Goal: Task Accomplishment & Management: Manage account settings

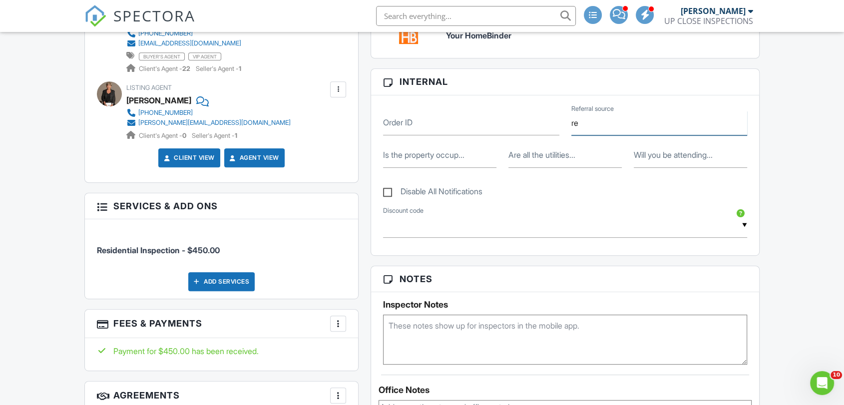
type input "r"
type input "Realtor"
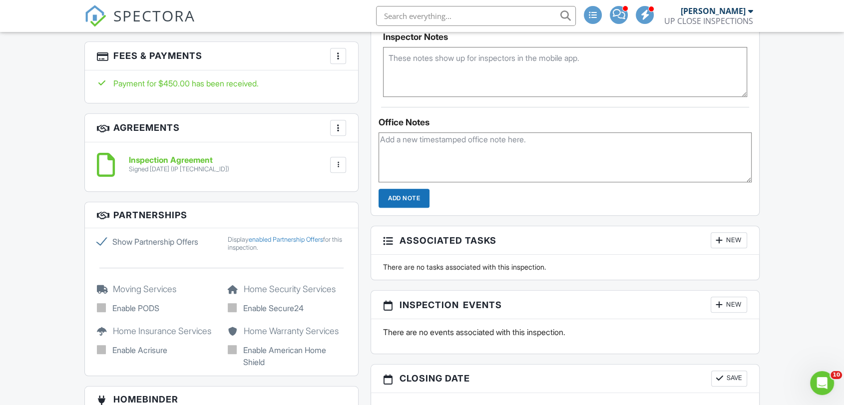
scroll to position [666, 0]
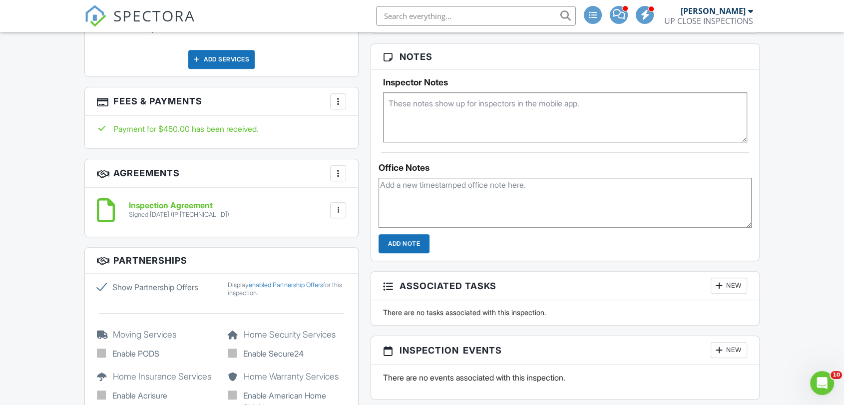
click at [636, 53] on h3 "Notes" at bounding box center [565, 57] width 388 height 26
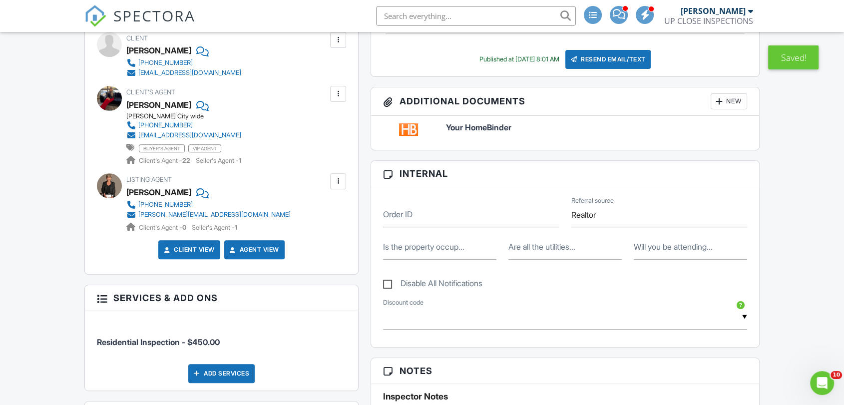
scroll to position [333, 0]
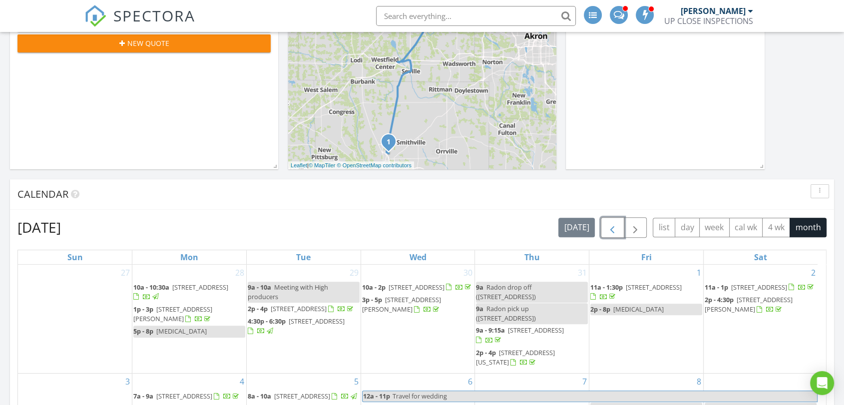
click at [618, 228] on span "button" at bounding box center [613, 228] width 12 height 12
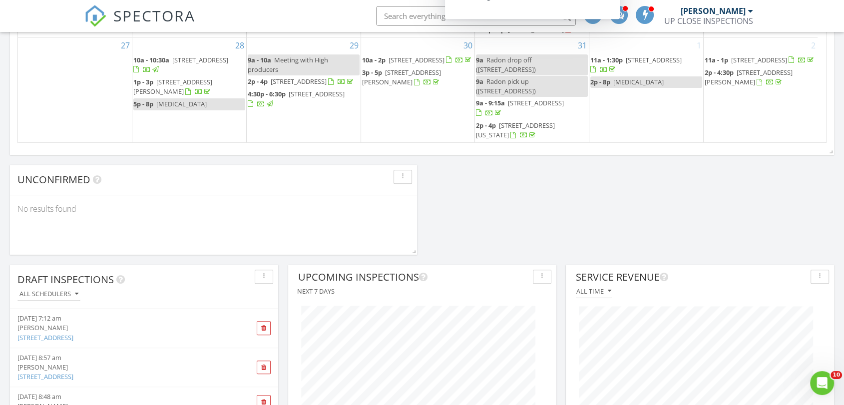
scroll to position [760, 0]
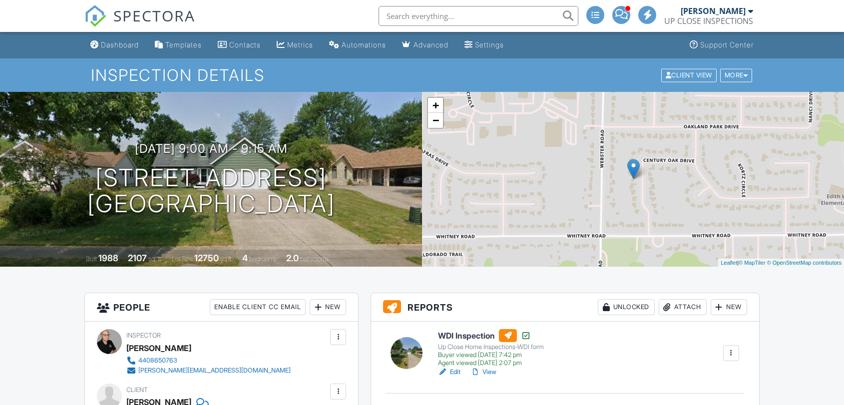
scroll to position [500, 0]
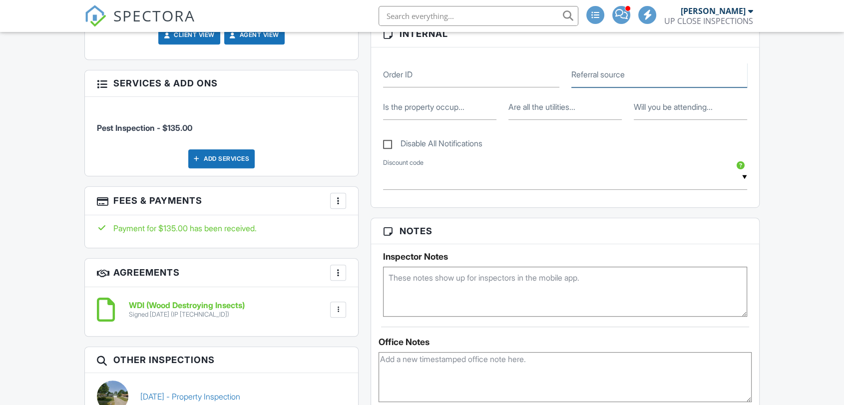
type input "Realtor"
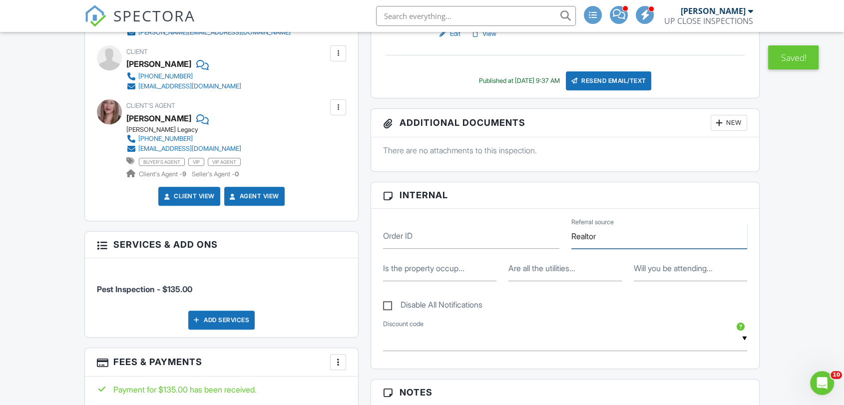
scroll to position [333, 0]
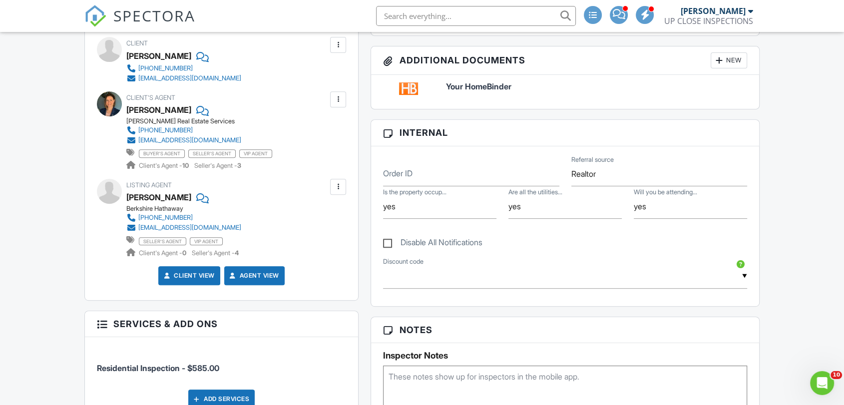
scroll to position [277, 0]
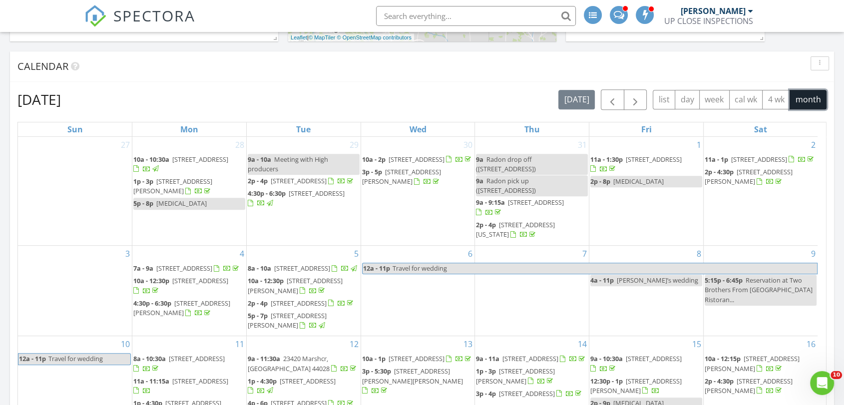
click at [796, 96] on button "month" at bounding box center [808, 99] width 37 height 19
click at [609, 100] on span "button" at bounding box center [613, 100] width 12 height 12
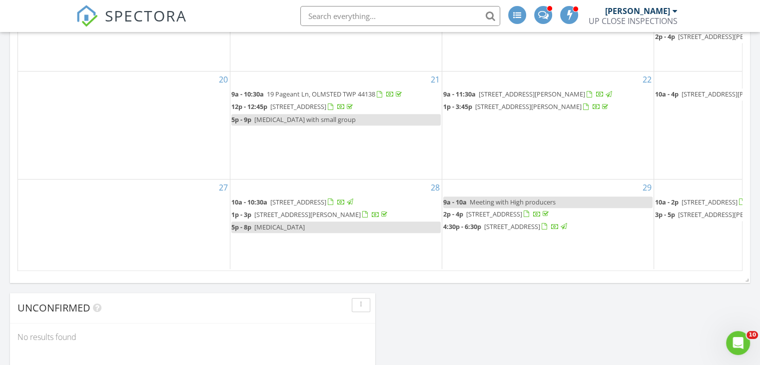
scroll to position [1901, 777]
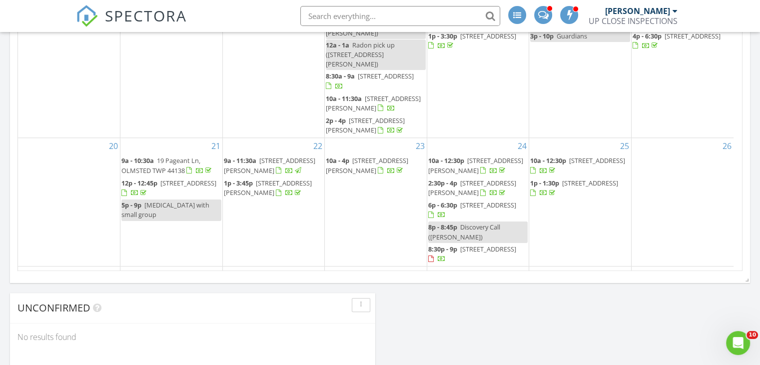
drag, startPoint x: 277, startPoint y: 145, endPoint x: 276, endPoint y: 181, distance: 35.5
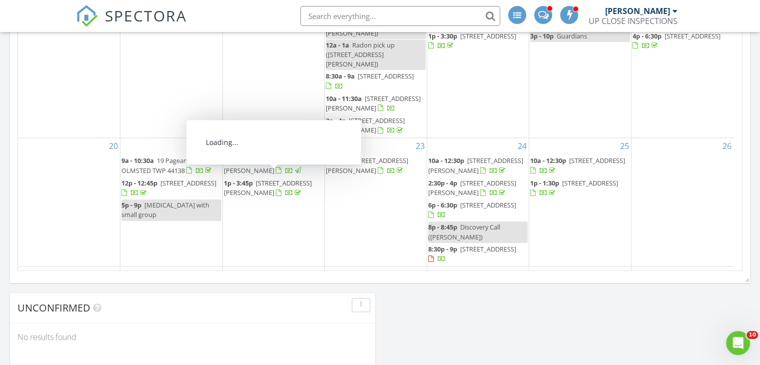
drag, startPoint x: 276, startPoint y: 181, endPoint x: 508, endPoint y: 281, distance: 252.9
click at [579, 312] on div "Today James Crowton 9:00 am 3333 Bayberry Cove, Wooster, OH 44691 James Crowton…" at bounding box center [380, 350] width 760 height 1884
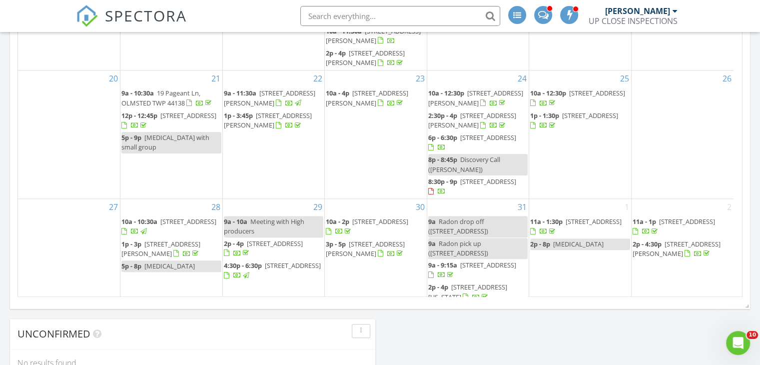
scroll to position [721, 0]
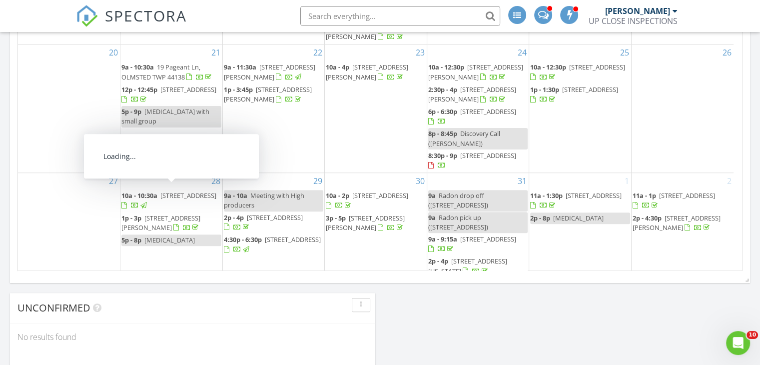
drag, startPoint x: 96, startPoint y: 187, endPoint x: 153, endPoint y: 196, distance: 57.3
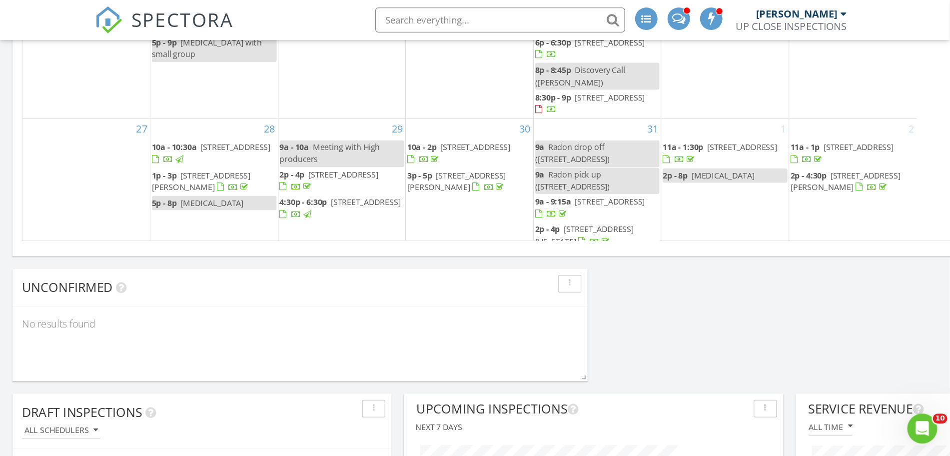
scroll to position [5, 5]
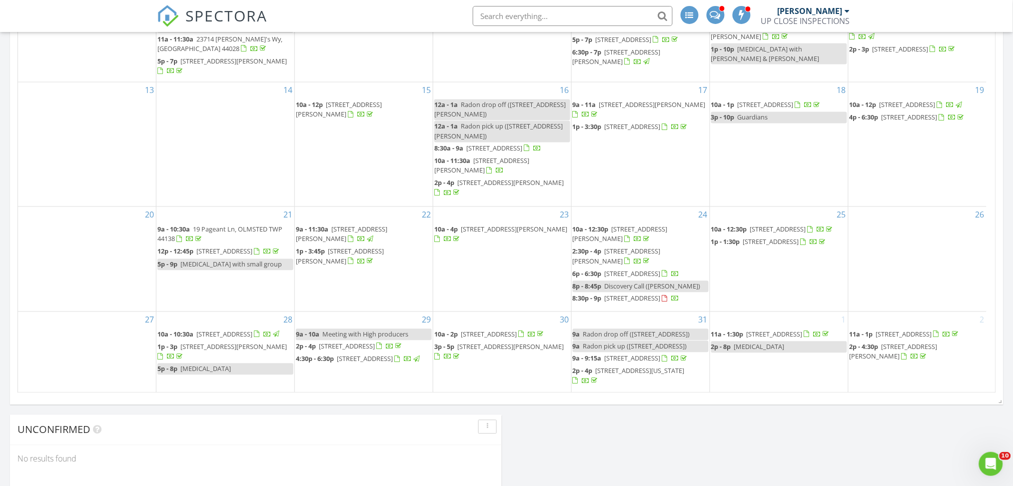
drag, startPoint x: 797, startPoint y: 230, endPoint x: 795, endPoint y: 209, distance: 20.6
click at [44, 162] on div "13" at bounding box center [87, 144] width 138 height 124
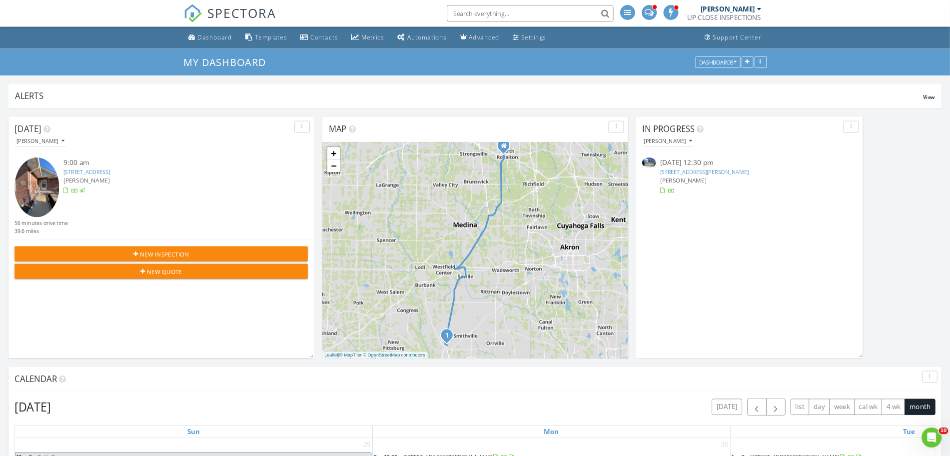
scroll to position [1901, 1157]
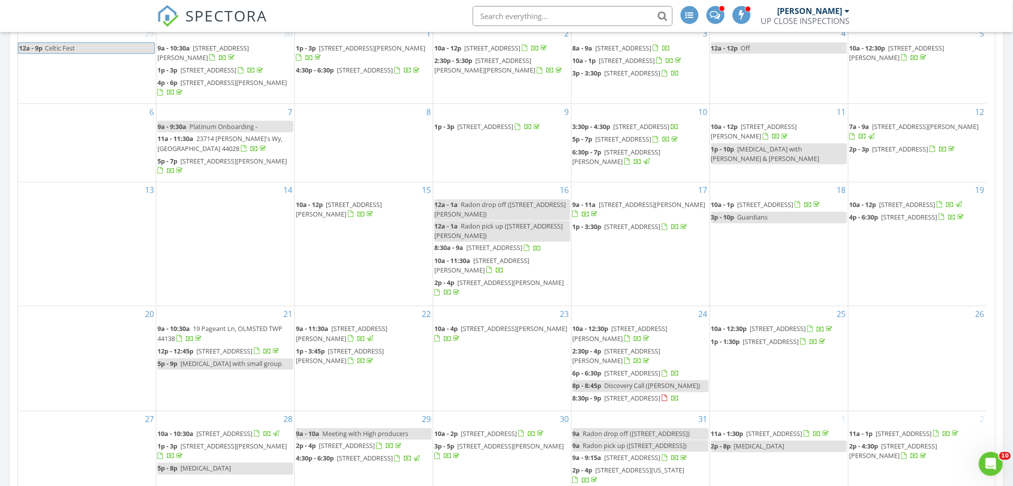
drag, startPoint x: 973, startPoint y: 204, endPoint x: 860, endPoint y: 152, distance: 124.8
drag, startPoint x: 789, startPoint y: 150, endPoint x: 770, endPoint y: 130, distance: 27.6
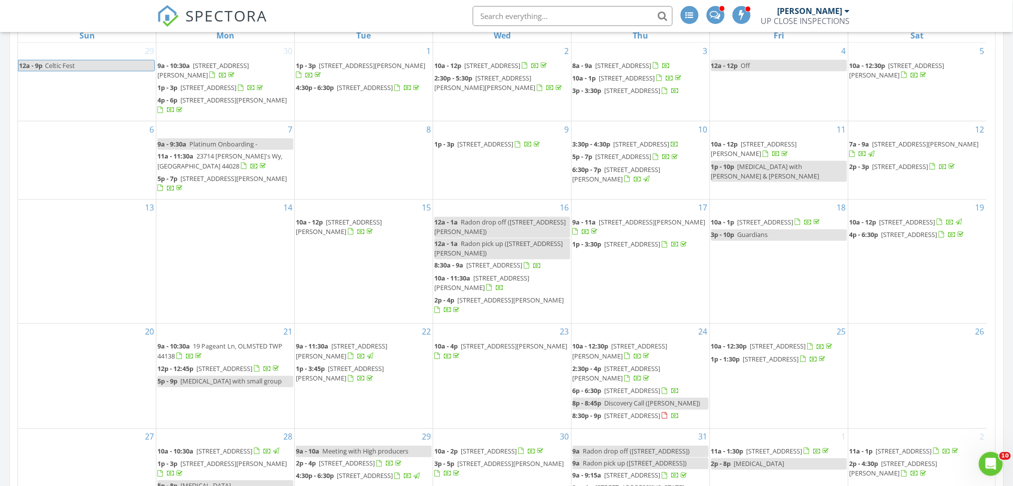
scroll to position [433, 0]
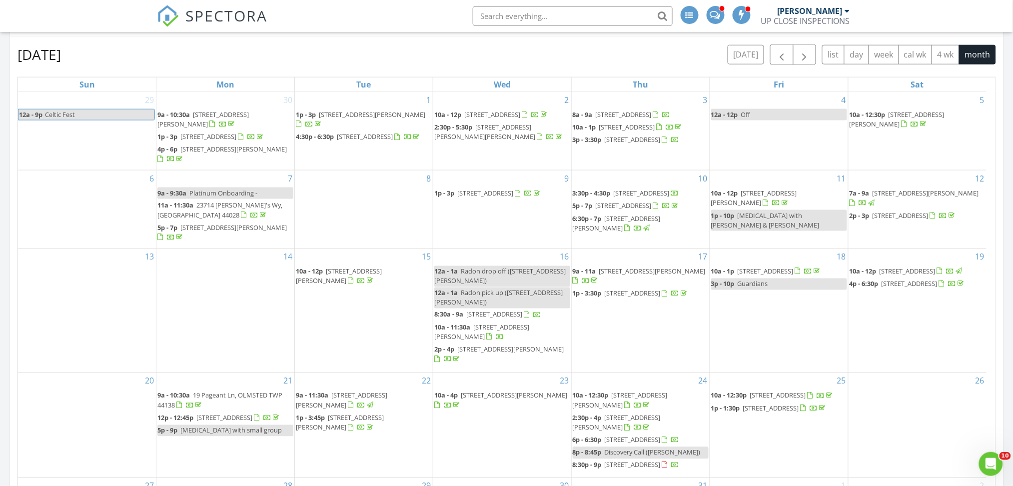
drag, startPoint x: 607, startPoint y: 222, endPoint x: 592, endPoint y: 219, distance: 15.3
drag, startPoint x: 592, startPoint y: 219, endPoint x: 581, endPoint y: 218, distance: 10.5
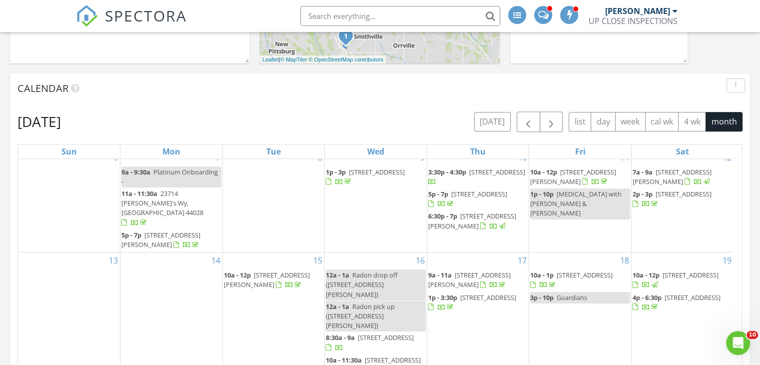
scroll to position [93, 0]
drag, startPoint x: 192, startPoint y: 229, endPoint x: 157, endPoint y: 202, distance: 43.8
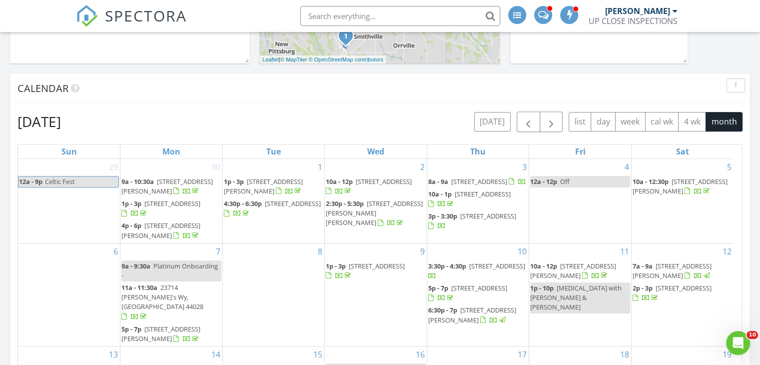
click at [272, 88] on div "Calendar" at bounding box center [372, 88] width 710 height 15
click at [377, 102] on div "Calendar" at bounding box center [380, 88] width 740 height 30
drag, startPoint x: 373, startPoint y: 102, endPoint x: 373, endPoint y: 112, distance: 9.5
click at [364, 102] on div "Calendar" at bounding box center [380, 88] width 740 height 30
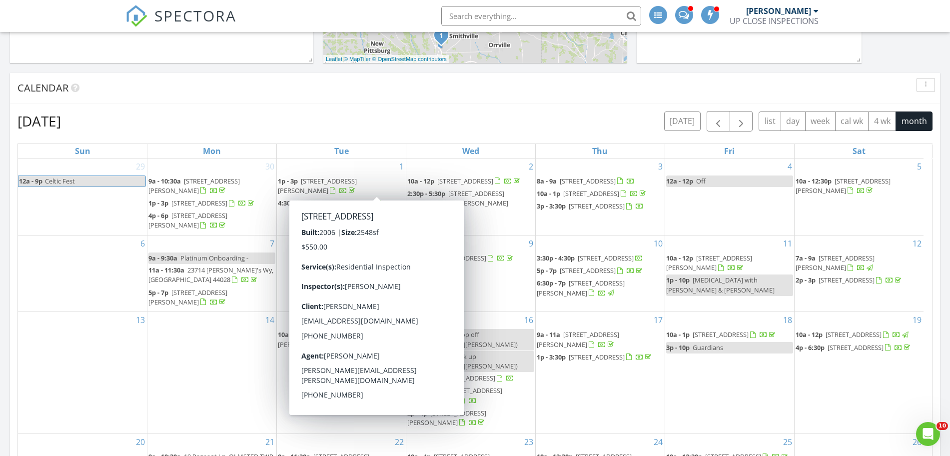
scroll to position [5, 5]
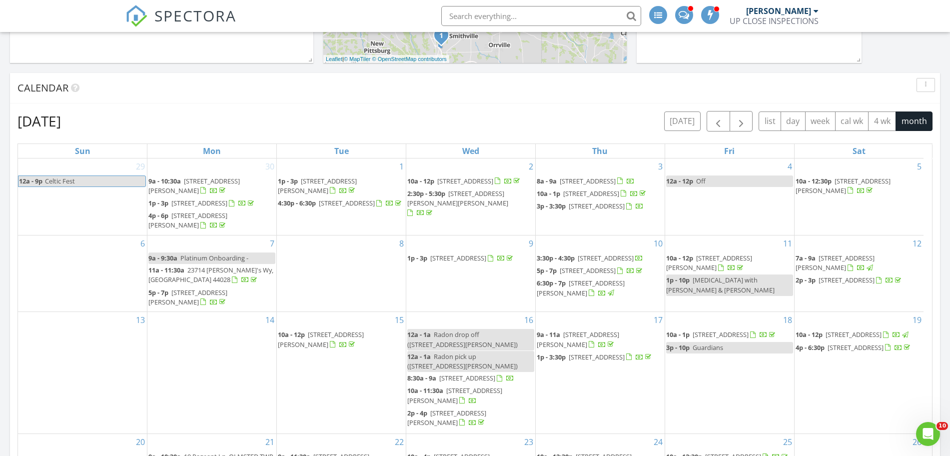
click at [94, 12] on nav "SPECTORA James Crowton UP CLOSE INSPECTIONS Role: Inspector Change Role Dashboa…" at bounding box center [475, 16] width 950 height 32
click at [81, 10] on nav "SPECTORA James Crowton UP CLOSE INSPECTIONS Role: Inspector Change Role Dashboa…" at bounding box center [475, 16] width 950 height 32
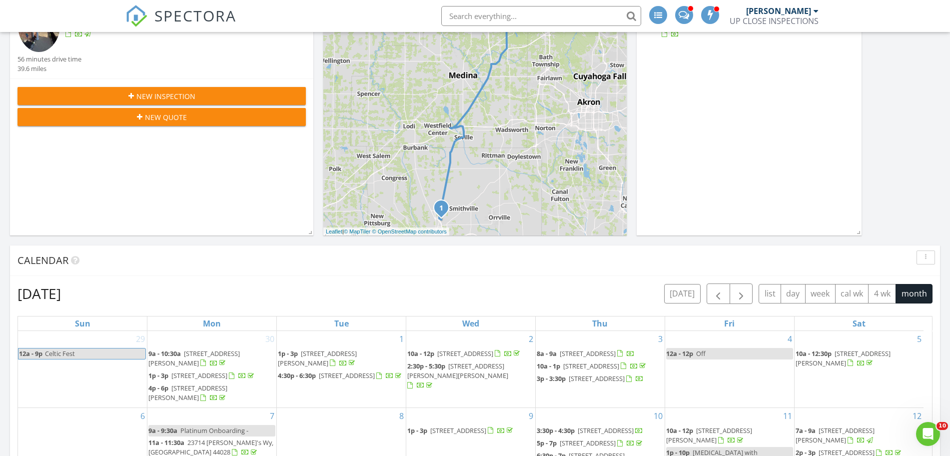
scroll to position [304, 0]
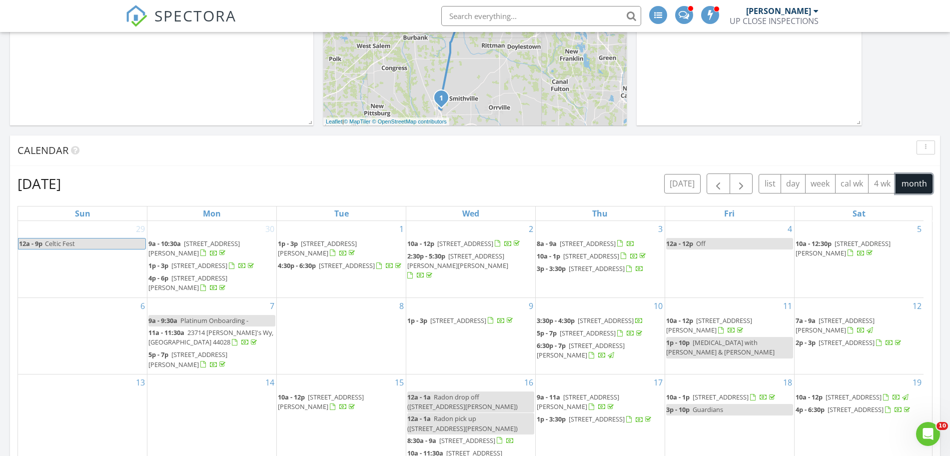
drag, startPoint x: 914, startPoint y: 183, endPoint x: 901, endPoint y: 188, distance: 13.9
click at [844, 183] on button "month" at bounding box center [913, 183] width 37 height 19
click at [743, 184] on span "button" at bounding box center [741, 184] width 12 height 12
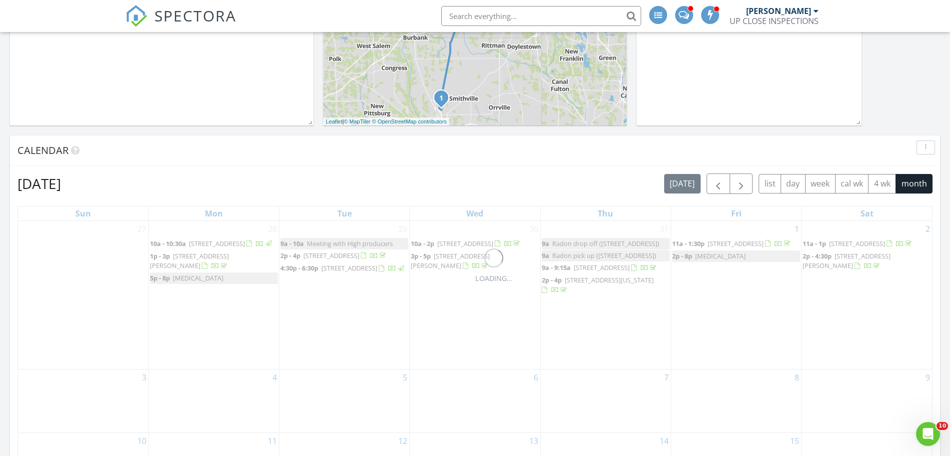
drag, startPoint x: 524, startPoint y: 141, endPoint x: 470, endPoint y: 145, distance: 54.6
click at [524, 141] on div "Calendar" at bounding box center [475, 150] width 930 height 30
click at [470, 145] on div "Calendar" at bounding box center [467, 150] width 900 height 15
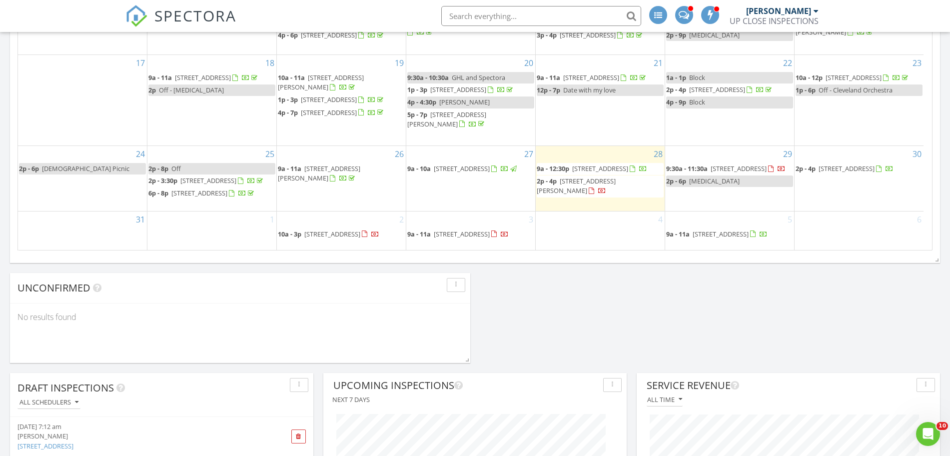
scroll to position [30, 0]
drag, startPoint x: 728, startPoint y: 300, endPoint x: 599, endPoint y: 300, distance: 129.4
click at [727, 300] on div "Today James Crowton 9:00 am 3333 Bayberry Cove, Wooster, OH 44691 James Crowton…" at bounding box center [475, 330] width 950 height 1884
click at [602, 299] on div "Today James Crowton 9:00 am 3333 Bayberry Cove, Wooster, OH 44691 James Crowton…" at bounding box center [475, 330] width 950 height 1884
click at [596, 302] on div "Today James Crowton 9:00 am 3333 Bayberry Cove, Wooster, OH 44691 James Crowton…" at bounding box center [475, 330] width 950 height 1884
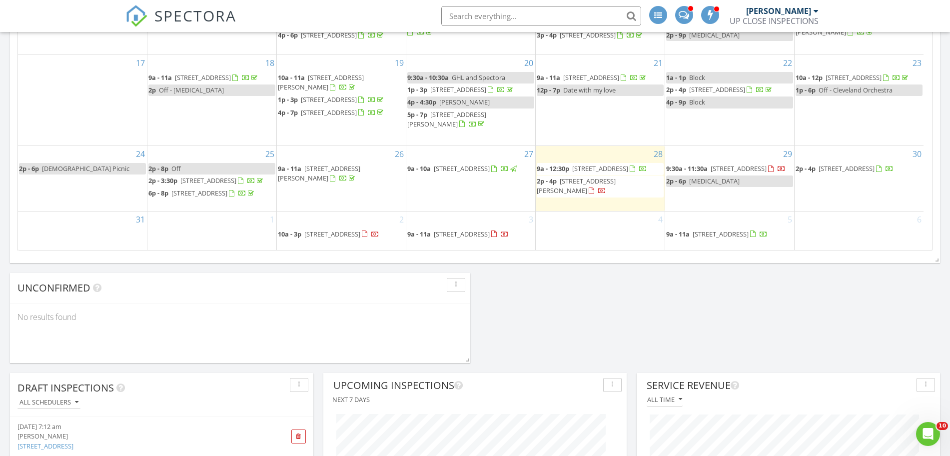
drag, startPoint x: 594, startPoint y: 302, endPoint x: 544, endPoint y: 299, distance: 50.6
click at [583, 302] on div "Today James Crowton 9:00 am 3333 Bayberry Cove, Wooster, OH 44691 James Crowton…" at bounding box center [475, 330] width 950 height 1884
click at [544, 299] on div "Today James Crowton 9:00 am 3333 Bayberry Cove, Wooster, OH 44691 James Crowton…" at bounding box center [475, 330] width 950 height 1884
drag, startPoint x: 604, startPoint y: 295, endPoint x: 597, endPoint y: 295, distance: 7.0
click at [601, 295] on div "Today James Crowton 9:00 am 3333 Bayberry Cove, Wooster, OH 44691 James Crowton…" at bounding box center [475, 330] width 950 height 1884
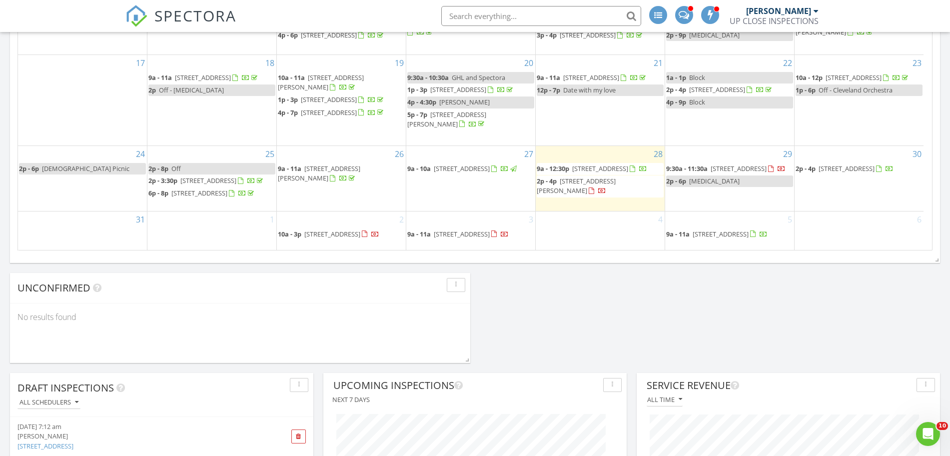
drag, startPoint x: 597, startPoint y: 295, endPoint x: 572, endPoint y: 296, distance: 25.5
click at [572, 296] on div "Today James Crowton 9:00 am 3333 Bayberry Cove, Wooster, OH 44691 James Crowton…" at bounding box center [475, 330] width 950 height 1884
drag, startPoint x: 676, startPoint y: 298, endPoint x: 651, endPoint y: 303, distance: 25.9
click at [672, 299] on div "Today James Crowton 9:00 am 3333 Bayberry Cove, Wooster, OH 44691 James Crowton…" at bounding box center [475, 330] width 950 height 1884
drag, startPoint x: 651, startPoint y: 303, endPoint x: 566, endPoint y: 304, distance: 84.4
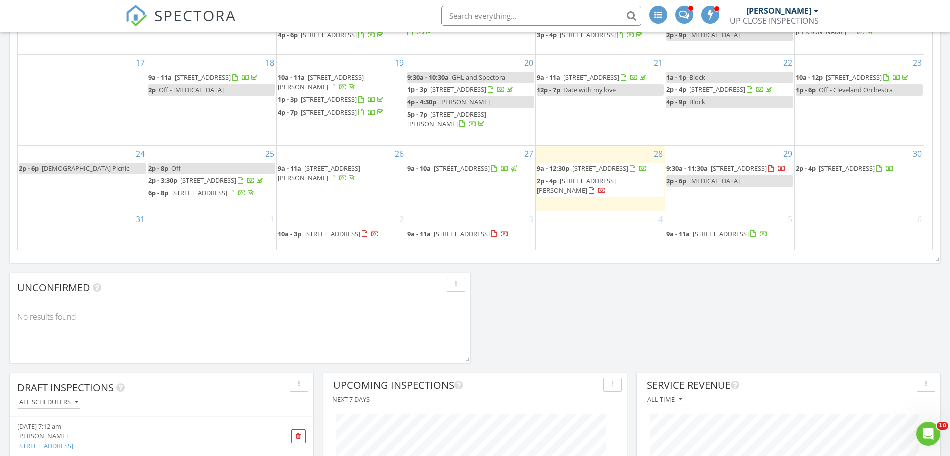
click at [566, 304] on div "Today James Crowton 9:00 am 3333 Bayberry Cove, Wooster, OH 44691 James Crowton…" at bounding box center [475, 330] width 950 height 1884
click at [581, 303] on div "Today James Crowton 9:00 am 3333 Bayberry Cove, Wooster, OH 44691 James Crowton…" at bounding box center [475, 330] width 950 height 1884
drag, startPoint x: 553, startPoint y: 307, endPoint x: 522, endPoint y: 304, distance: 31.2
click at [522, 304] on div "Today James Crowton 9:00 am 3333 Bayberry Cove, Wooster, OH 44691 James Crowton…" at bounding box center [475, 330] width 950 height 1884
drag, startPoint x: 626, startPoint y: 302, endPoint x: 531, endPoint y: 298, distance: 95.0
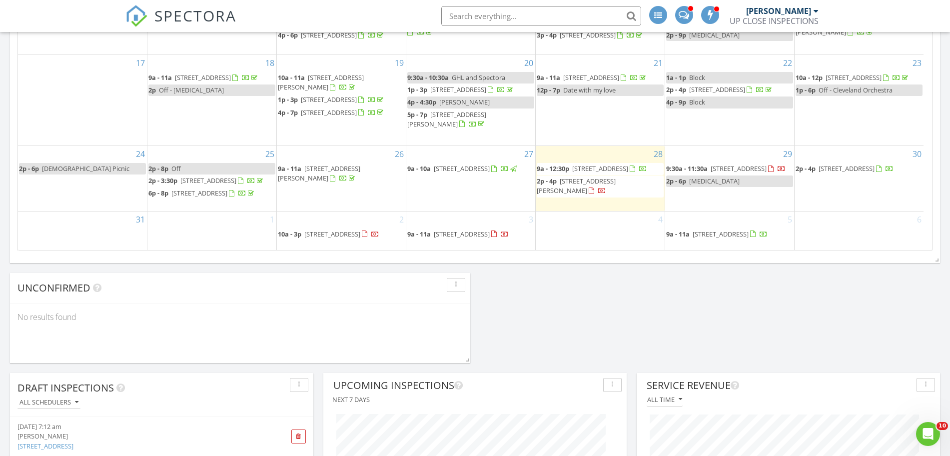
click at [621, 303] on div "Today James Crowton 9:00 am 3333 Bayberry Cove, Wooster, OH 44691 James Crowton…" at bounding box center [475, 330] width 950 height 1884
click at [531, 298] on div "Today James Crowton 9:00 am 3333 Bayberry Cove, Wooster, OH 44691 James Crowton…" at bounding box center [475, 330] width 950 height 1884
click at [215, 236] on div "1" at bounding box center [211, 230] width 129 height 38
click at [612, 314] on div "Today James Crowton 9:00 am 3333 Bayberry Cove, Wooster, OH 44691 James Crowton…" at bounding box center [475, 330] width 950 height 1884
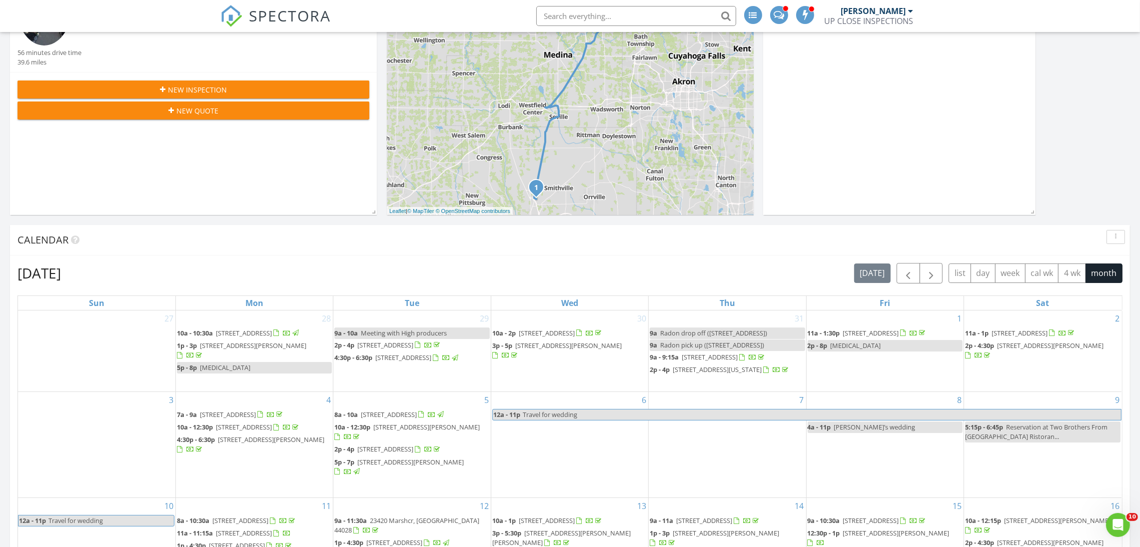
scroll to position [291, 0]
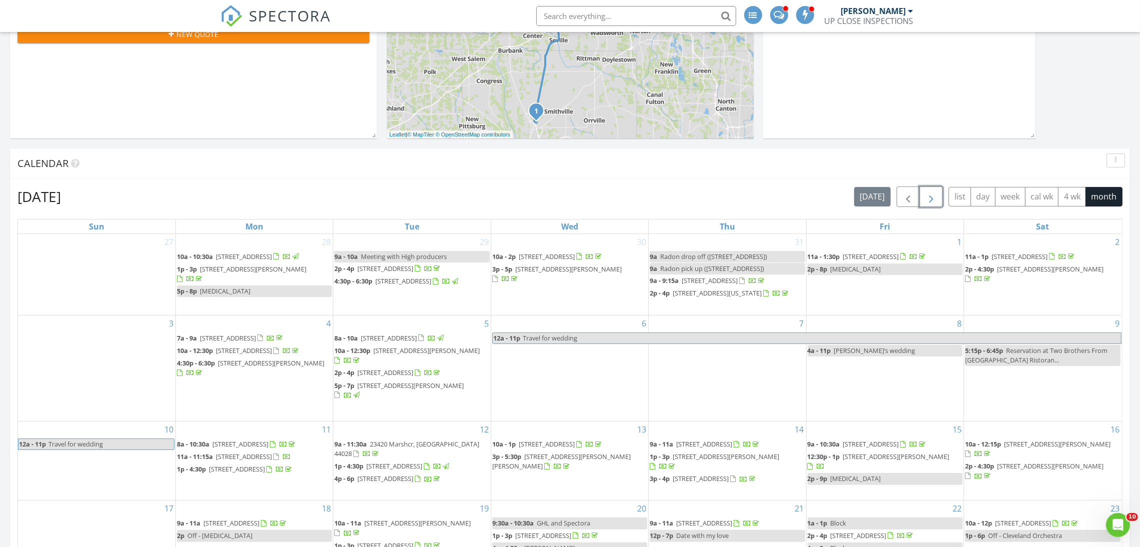
click at [844, 202] on span "button" at bounding box center [931, 197] width 12 height 12
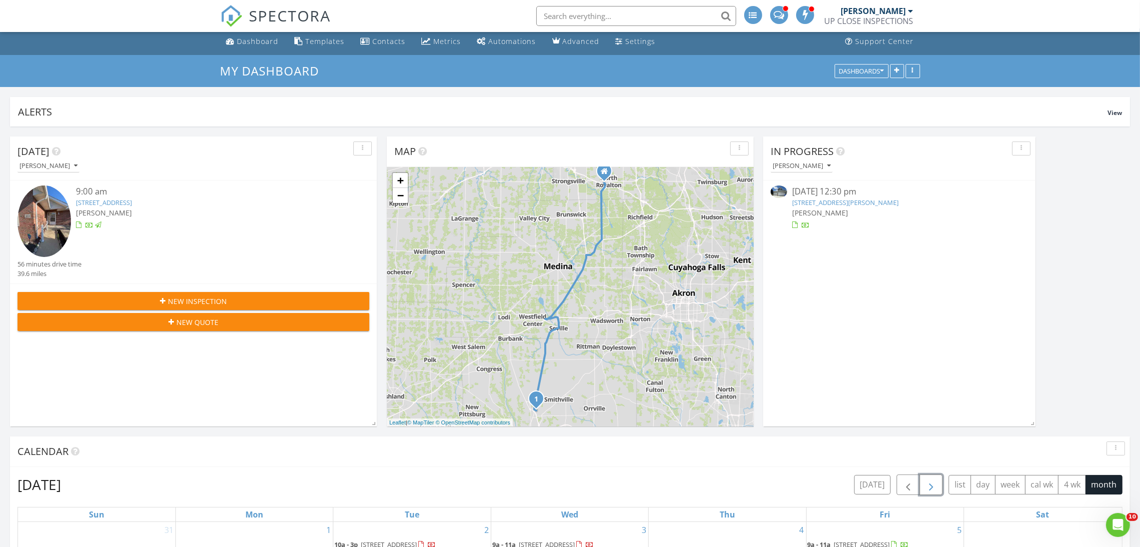
scroll to position [0, 0]
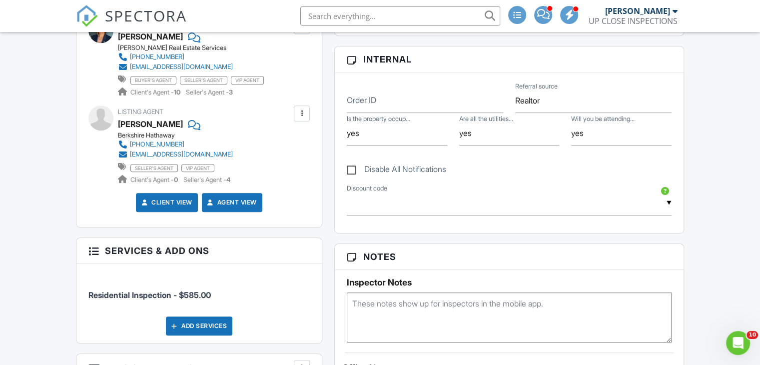
scroll to position [538, 0]
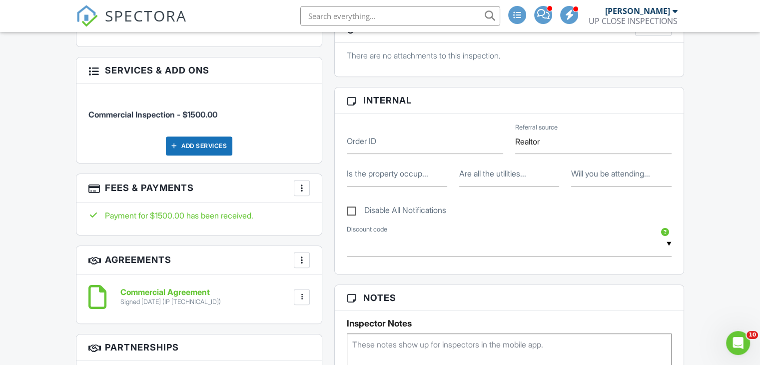
scroll to position [500, 0]
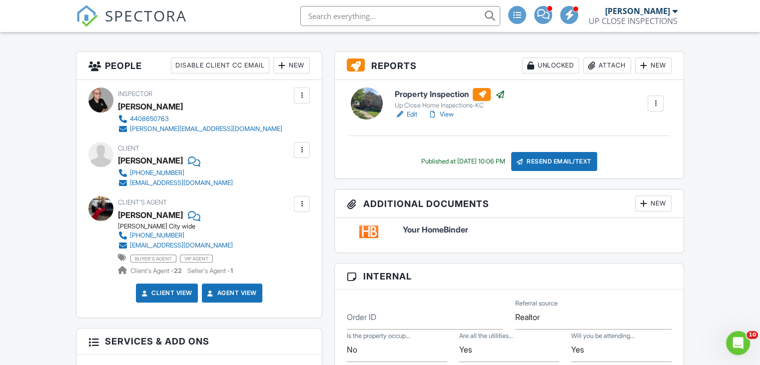
scroll to position [150, 0]
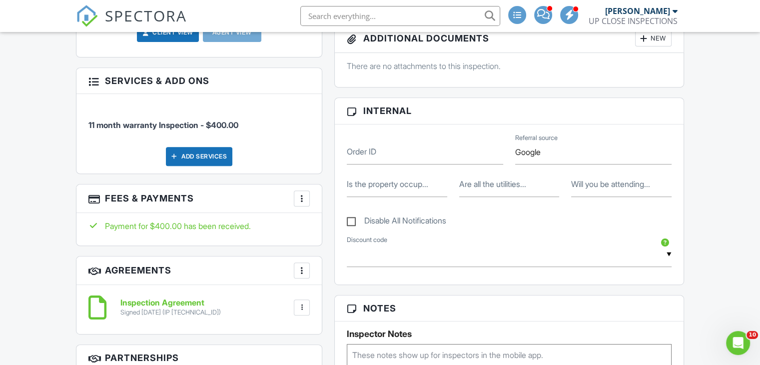
scroll to position [450, 0]
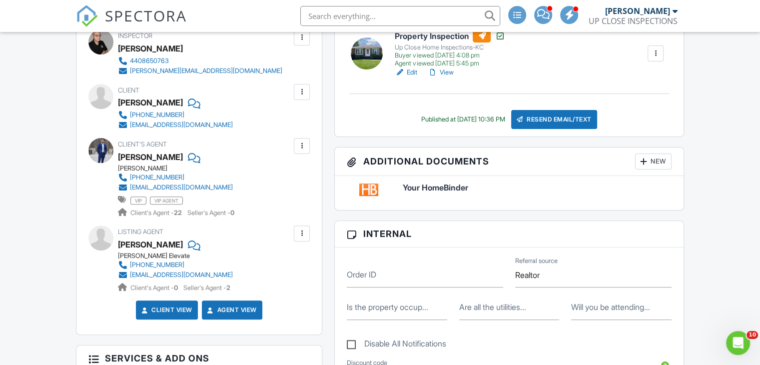
scroll to position [250, 0]
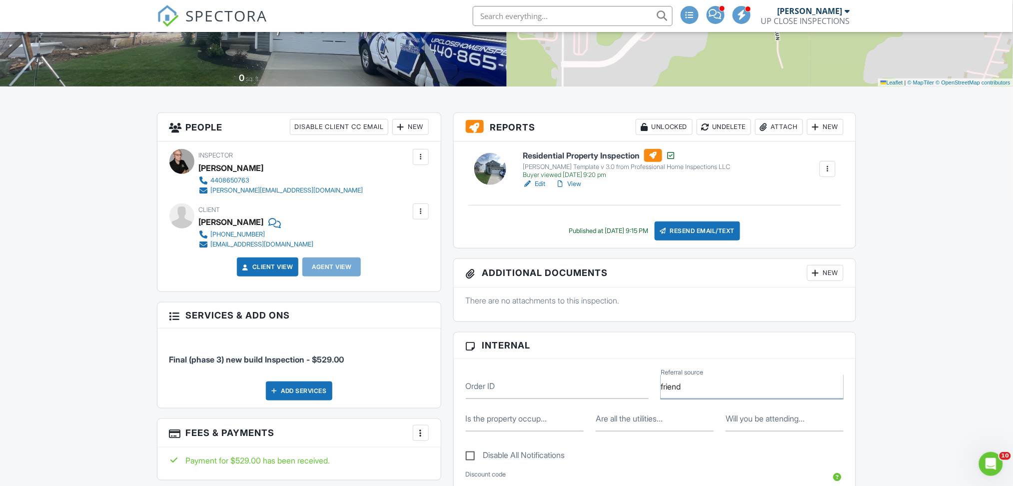
scroll to position [236, 0]
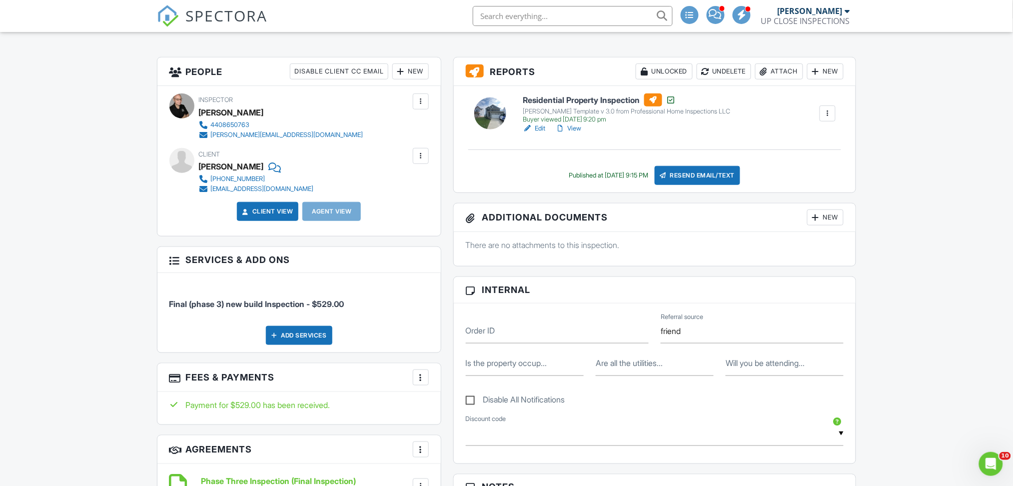
click at [678, 316] on label "Referral source" at bounding box center [682, 316] width 42 height 9
click at [678, 319] on input "friend" at bounding box center [752, 331] width 183 height 24
click at [678, 316] on label "Referral source" at bounding box center [682, 316] width 42 height 9
click at [678, 319] on input "friend" at bounding box center [752, 331] width 183 height 24
click at [680, 331] on input "friend" at bounding box center [752, 331] width 183 height 24
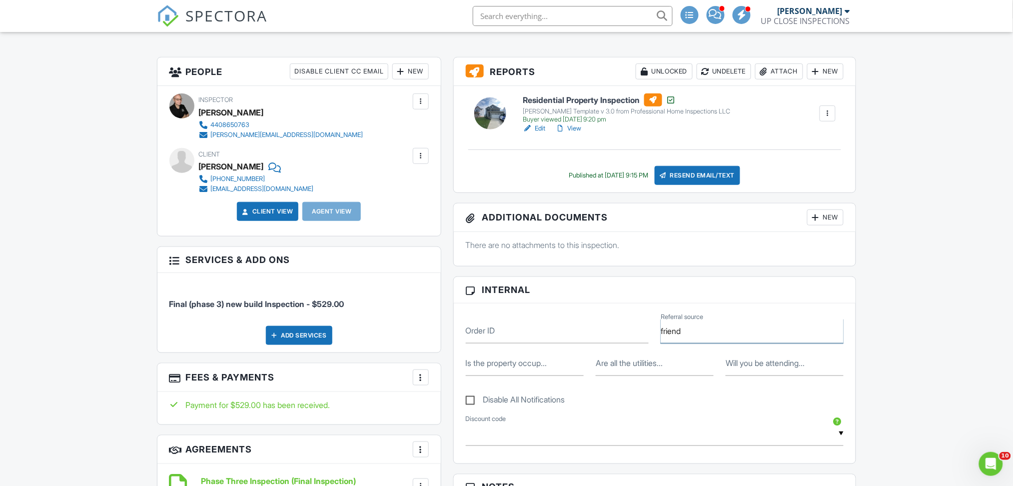
click at [680, 331] on input "friend" at bounding box center [752, 331] width 183 height 24
click at [680, 330] on input "friend" at bounding box center [752, 331] width 183 height 24
type input "Google"
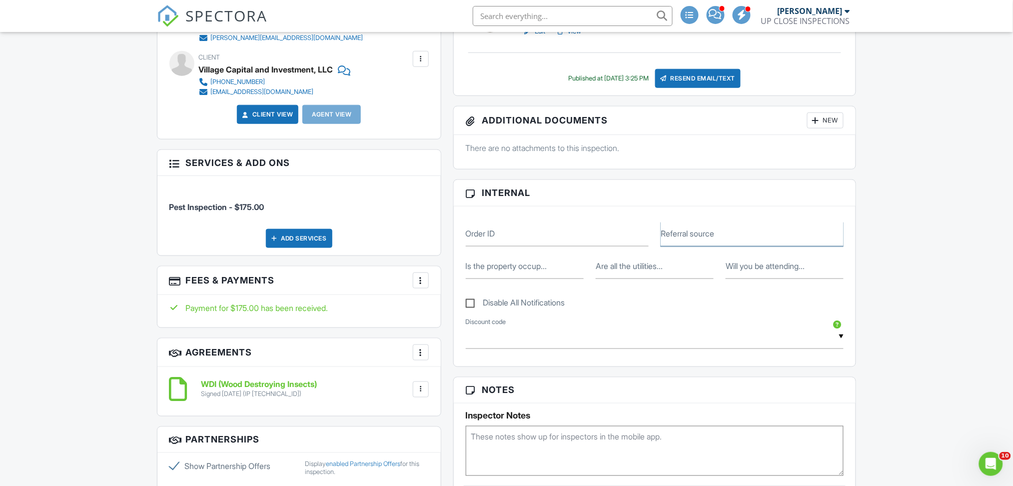
click at [726, 239] on input "Referral source" at bounding box center [752, 234] width 183 height 24
paste input "friend"
type input "friend"
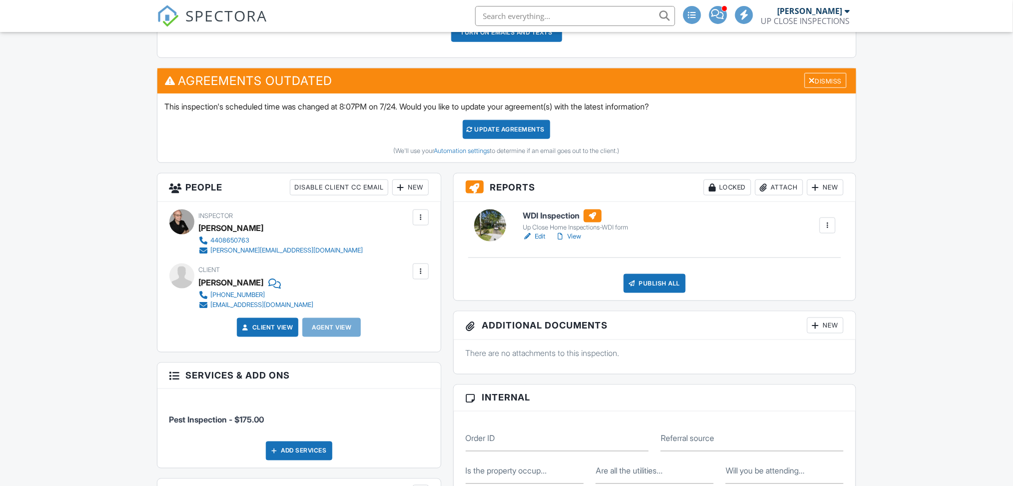
scroll to position [533, 0]
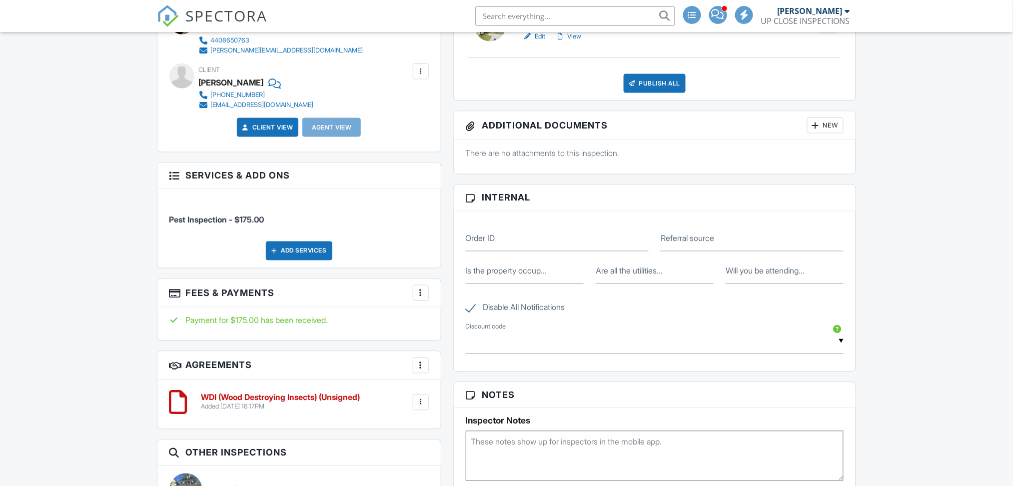
click at [708, 242] on label "Referral source" at bounding box center [687, 238] width 53 height 11
click at [708, 242] on input "Referral source" at bounding box center [752, 239] width 183 height 24
type input "Google"
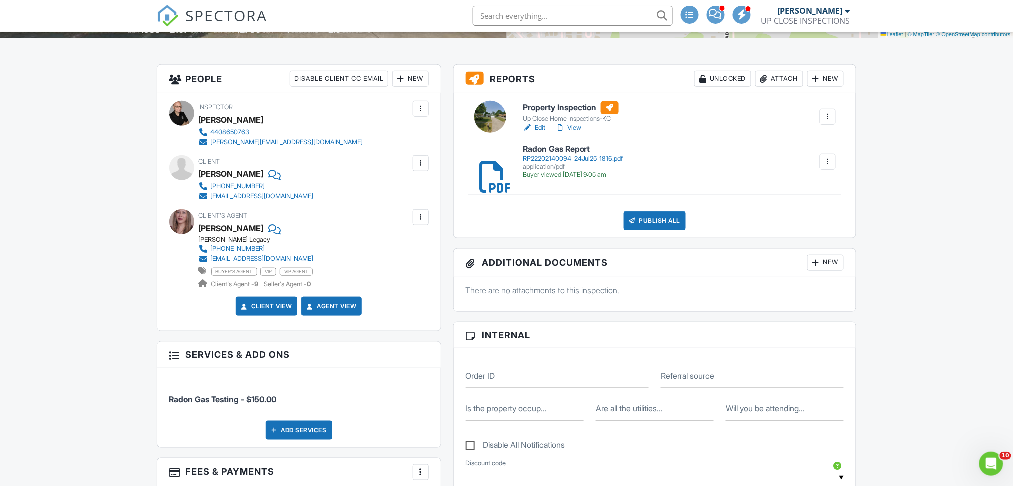
scroll to position [333, 0]
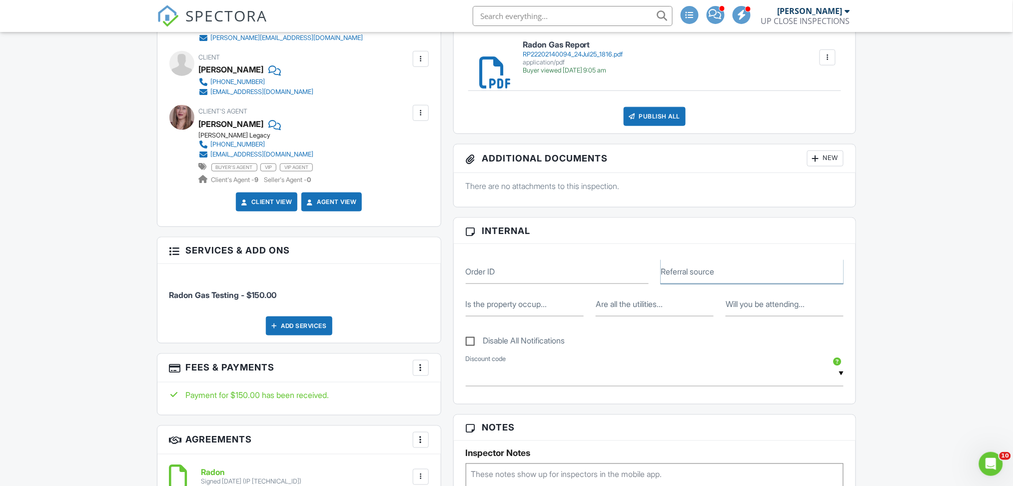
click at [720, 266] on input "Referral source" at bounding box center [752, 271] width 183 height 24
type input "Realtor"
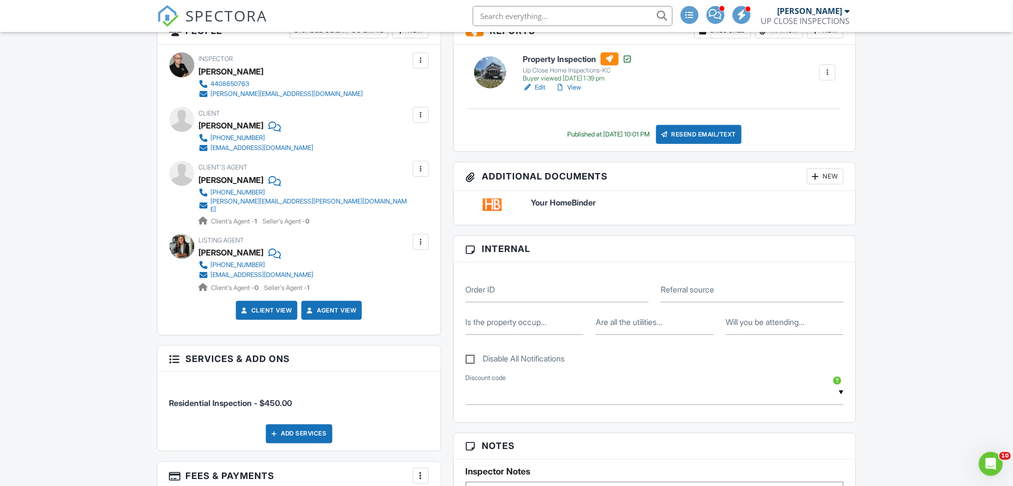
scroll to position [333, 0]
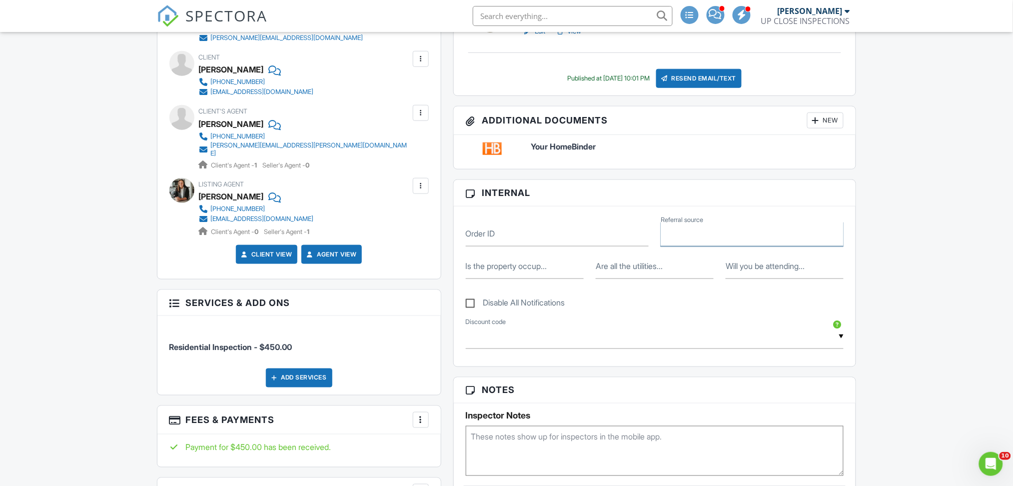
click at [720, 234] on input "Referral source" at bounding box center [752, 234] width 183 height 24
type input "Realtor"
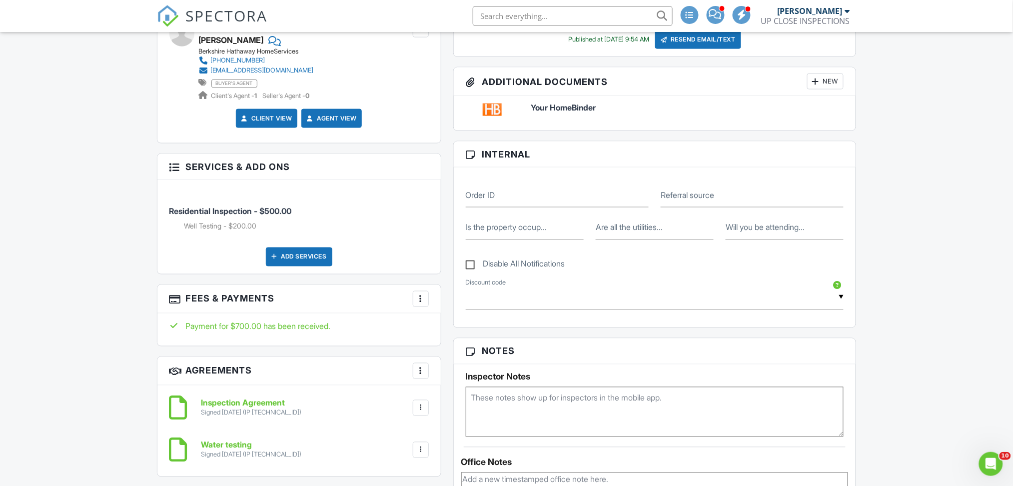
scroll to position [466, 0]
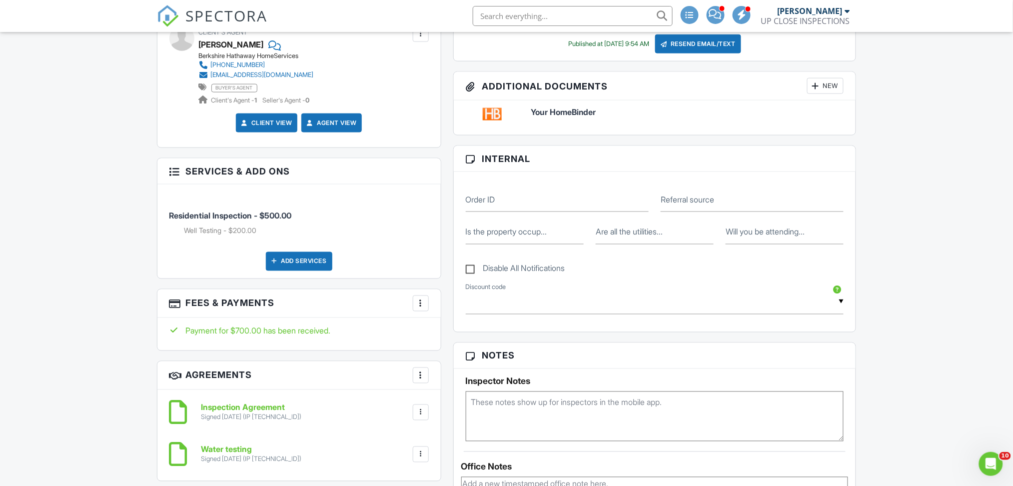
click at [698, 185] on div "Order ID Referral source" at bounding box center [655, 195] width 390 height 32
click at [693, 199] on label "Referral source" at bounding box center [687, 199] width 53 height 11
click at [693, 199] on input "Referral source" at bounding box center [752, 199] width 183 height 24
click at [693, 200] on input "Referral source" at bounding box center [752, 199] width 183 height 24
type input "Realtor"
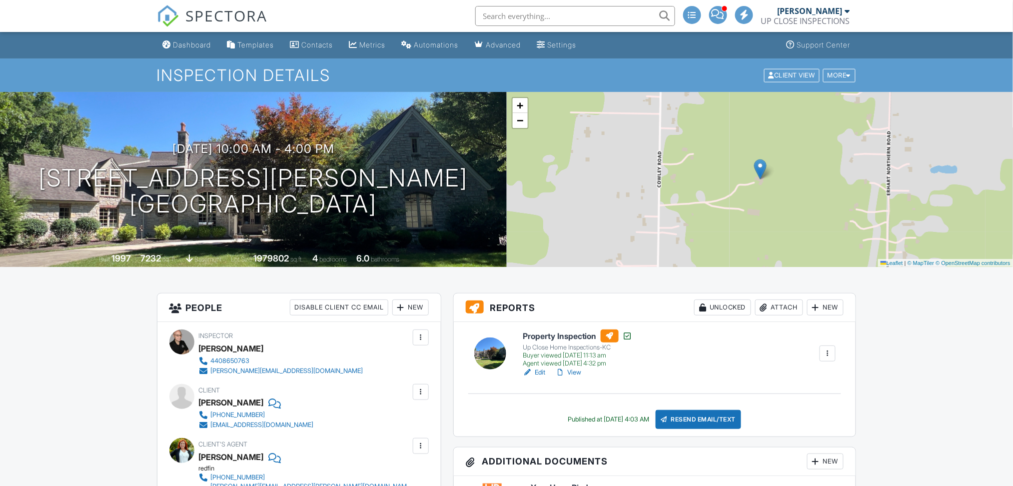
scroll to position [426, 0]
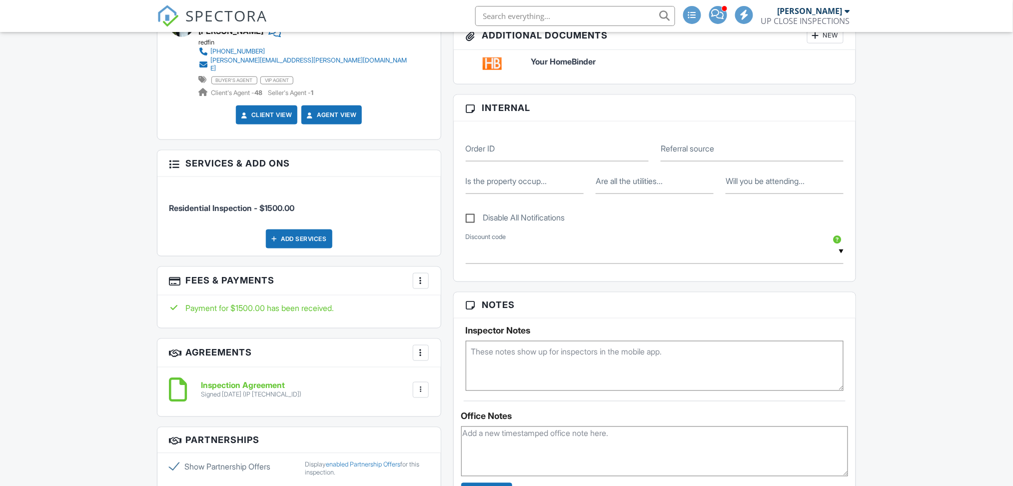
click at [686, 143] on label "Referral source" at bounding box center [687, 148] width 53 height 11
click at [686, 137] on input "Referral source" at bounding box center [752, 149] width 183 height 24
click at [690, 137] on input "Referral source" at bounding box center [752, 149] width 183 height 24
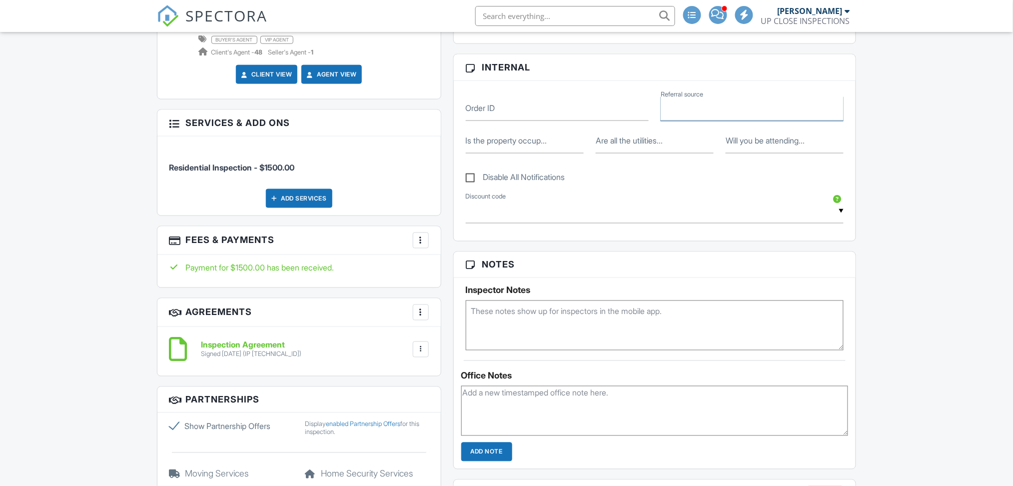
scroll to position [0, 0]
type input "Realtor"
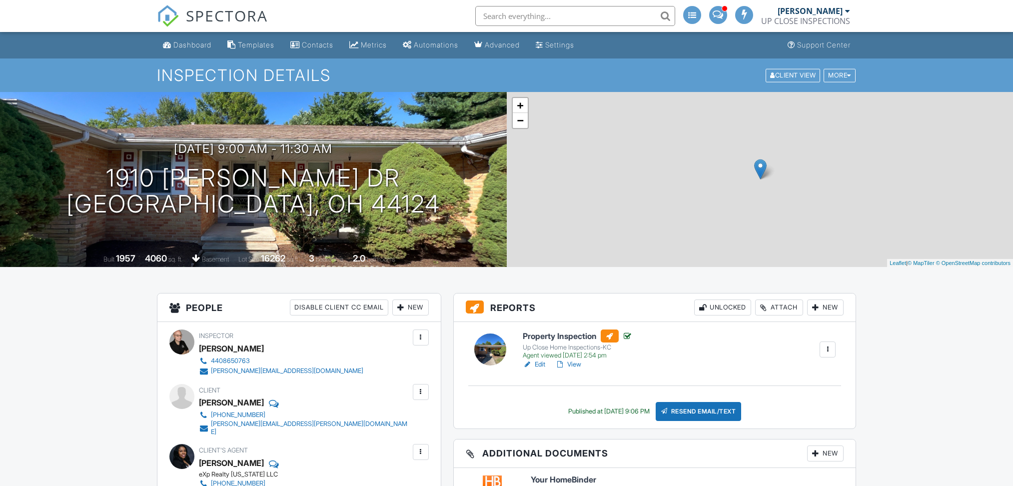
scroll to position [275, 0]
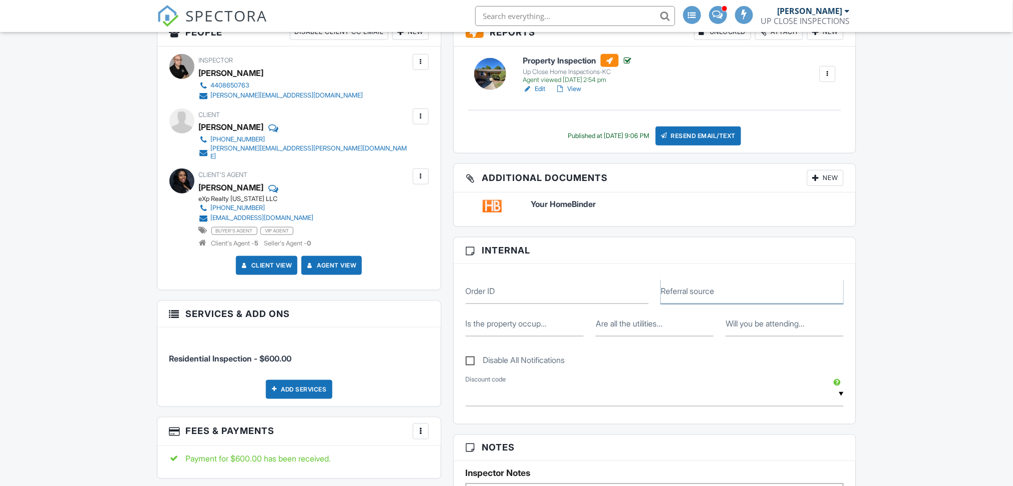
click at [733, 279] on input "Referral source" at bounding box center [752, 291] width 183 height 24
click at [730, 279] on input "Referral source" at bounding box center [752, 291] width 183 height 24
click at [725, 279] on input "Referral source" at bounding box center [752, 291] width 183 height 24
click at [724, 279] on input "Referral source" at bounding box center [752, 291] width 183 height 24
click at [737, 279] on input "Referral source" at bounding box center [752, 291] width 183 height 24
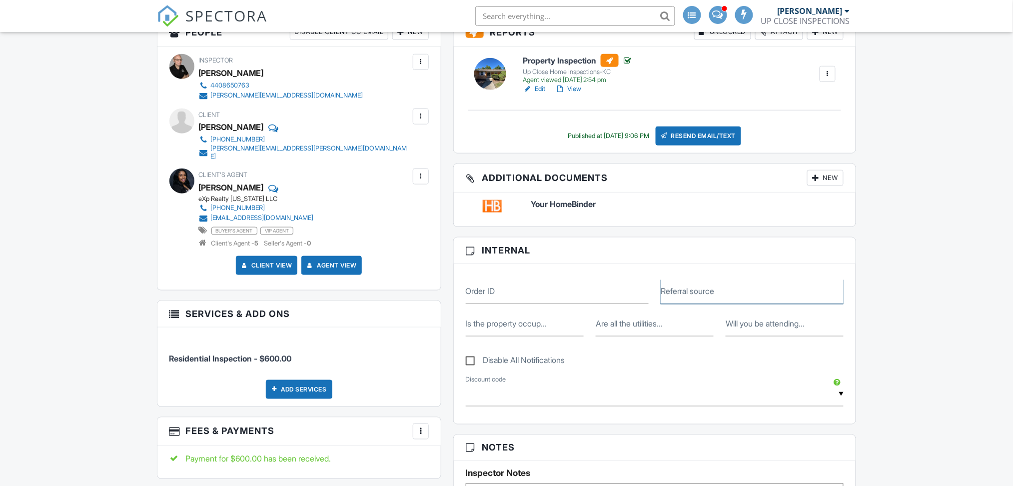
click at [763, 279] on input "Referral source" at bounding box center [752, 291] width 183 height 24
type input "Realtor"
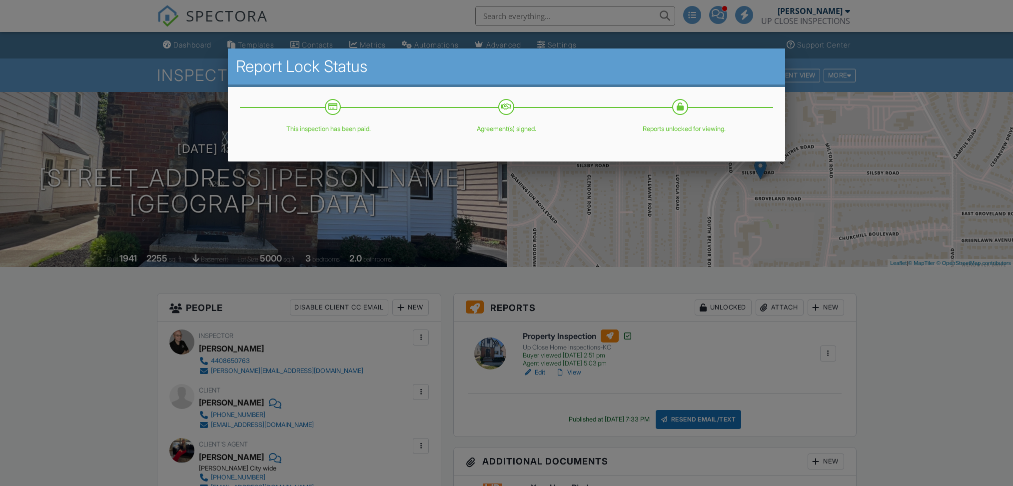
click at [720, 274] on div at bounding box center [506, 253] width 1013 height 607
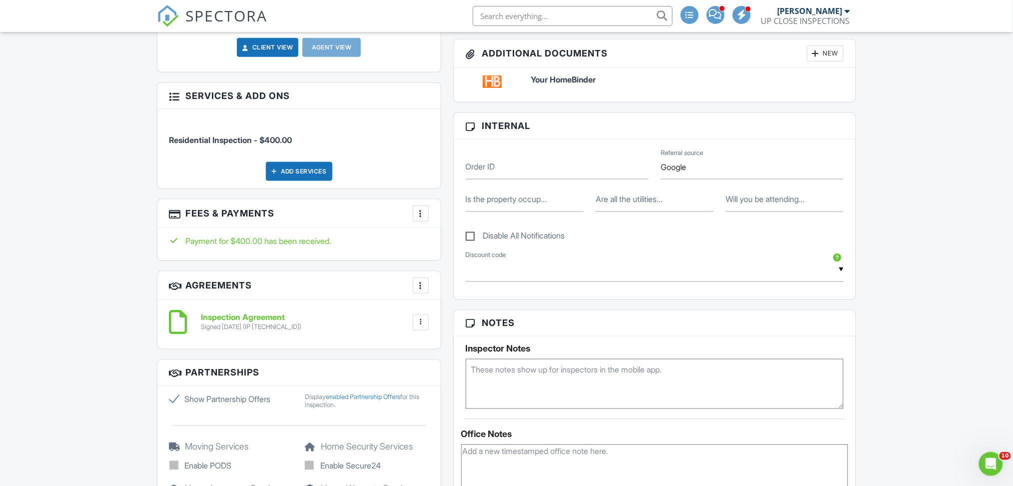
type input "Google"
drag, startPoint x: 94, startPoint y: 80, endPoint x: 88, endPoint y: 43, distance: 37.0
click at [94, 21] on nav "SPECTORA James Crowton UP CLOSE INSPECTIONS Role: Inspector Change Role Dashboa…" at bounding box center [506, 16] width 1013 height 32
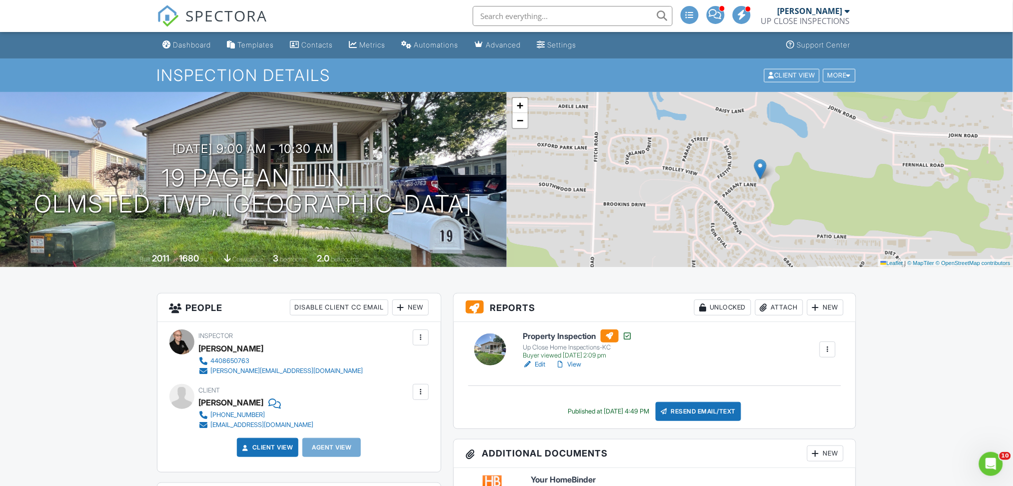
drag, startPoint x: 633, startPoint y: 180, endPoint x: 612, endPoint y: 213, distance: 38.9
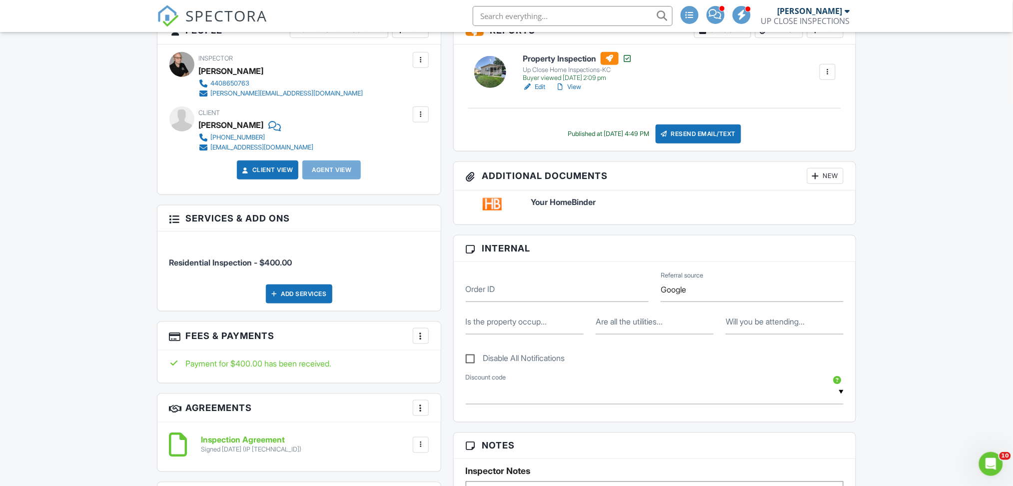
scroll to position [133, 0]
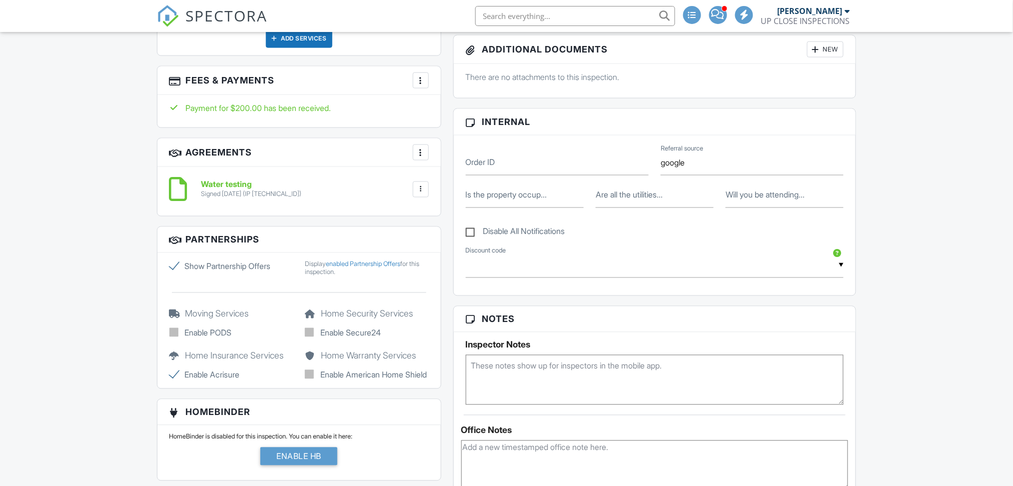
scroll to position [533, 0]
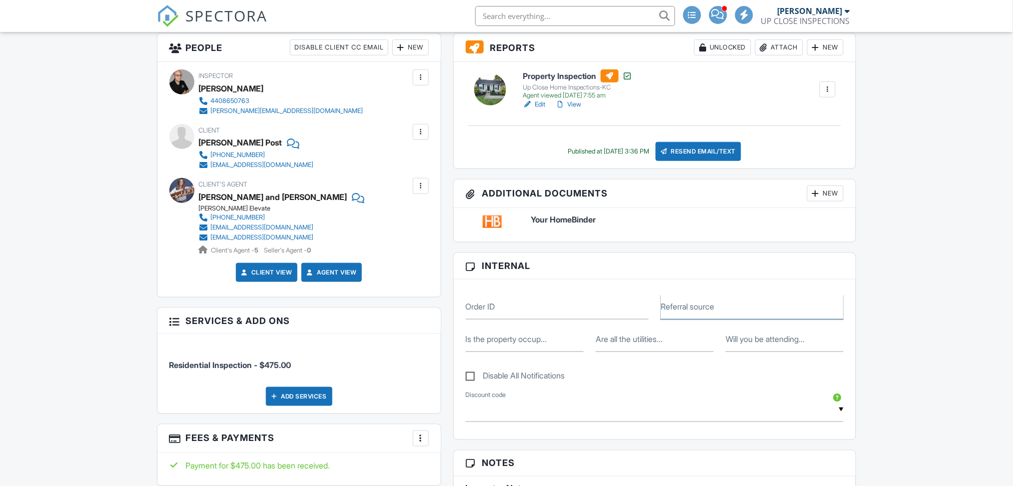
click at [728, 295] on input "Referral source" at bounding box center [752, 307] width 183 height 24
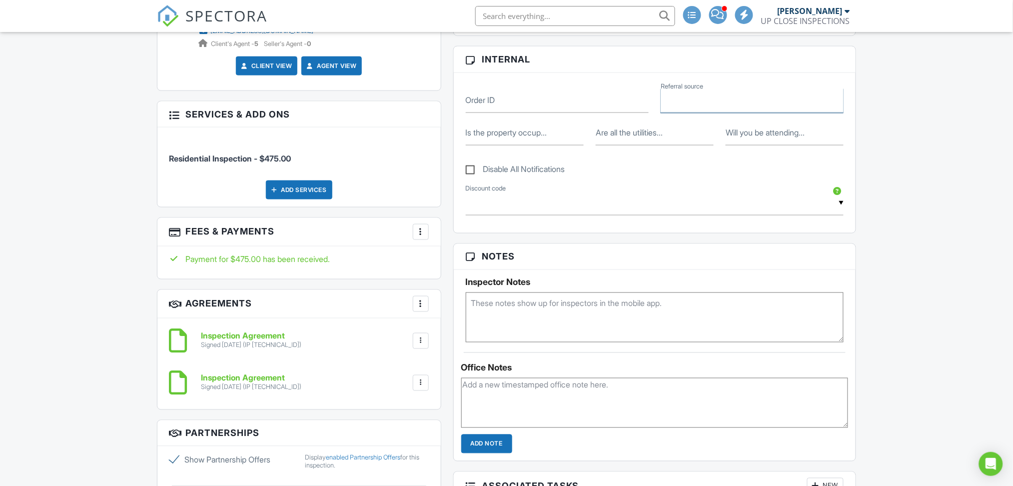
type input "Realtor"
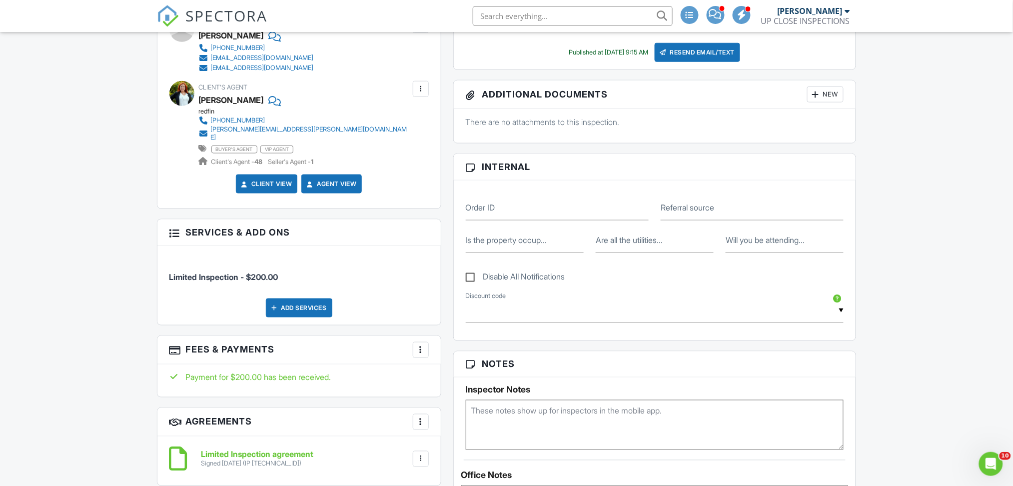
scroll to position [466, 0]
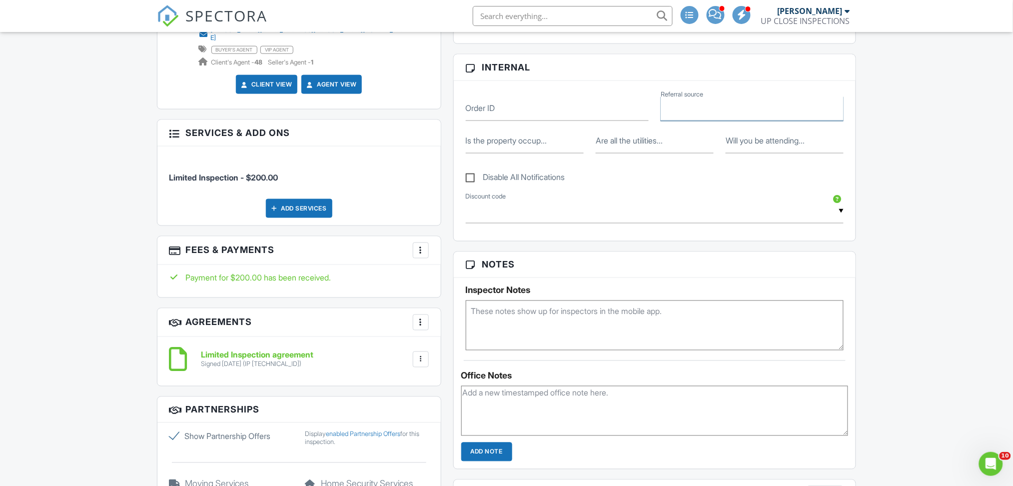
click at [733, 98] on input "Referral source" at bounding box center [752, 108] width 183 height 24
type input "Realtor"
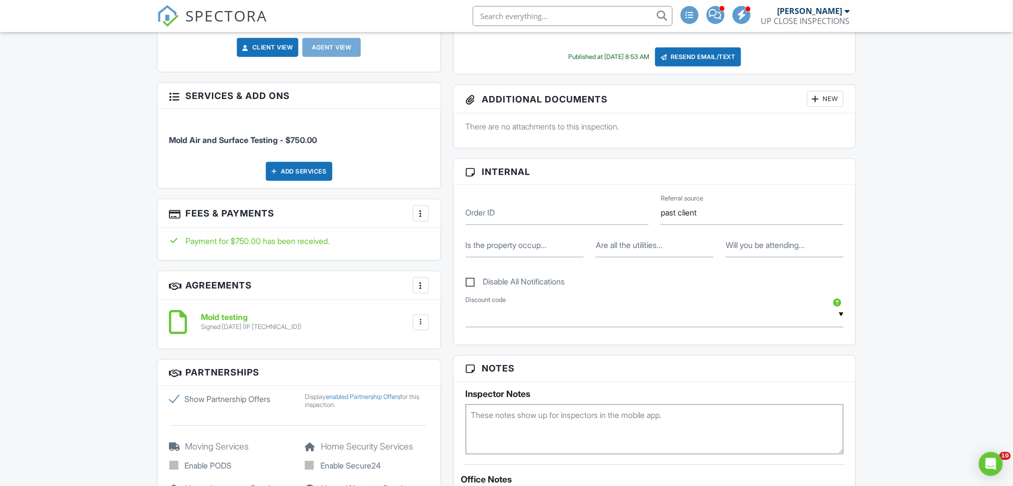
type input "past client"
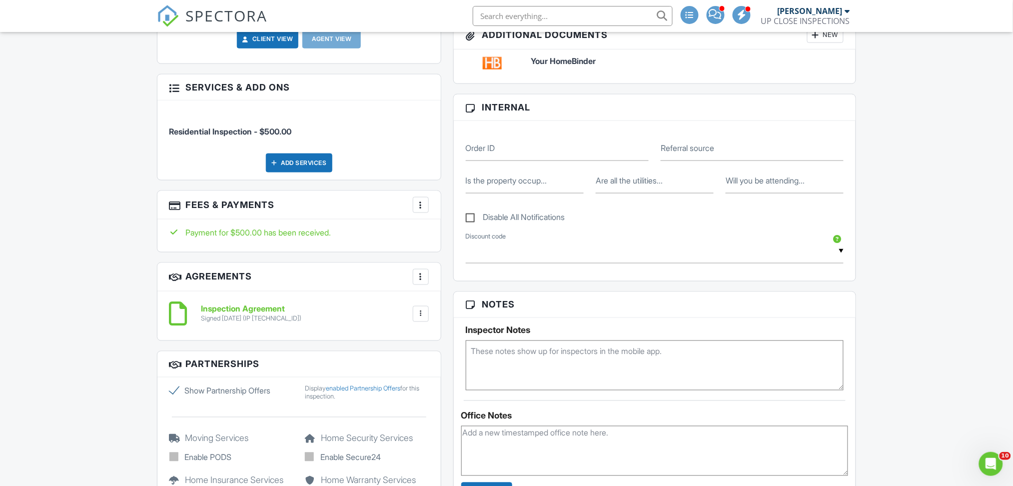
scroll to position [266, 0]
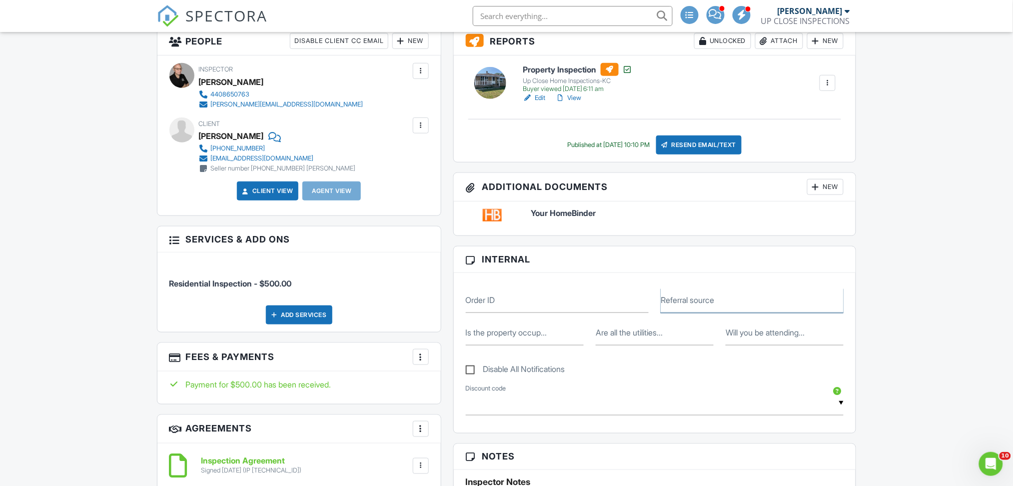
click at [740, 301] on input "Referral source" at bounding box center [752, 300] width 183 height 24
type input "Realtor"
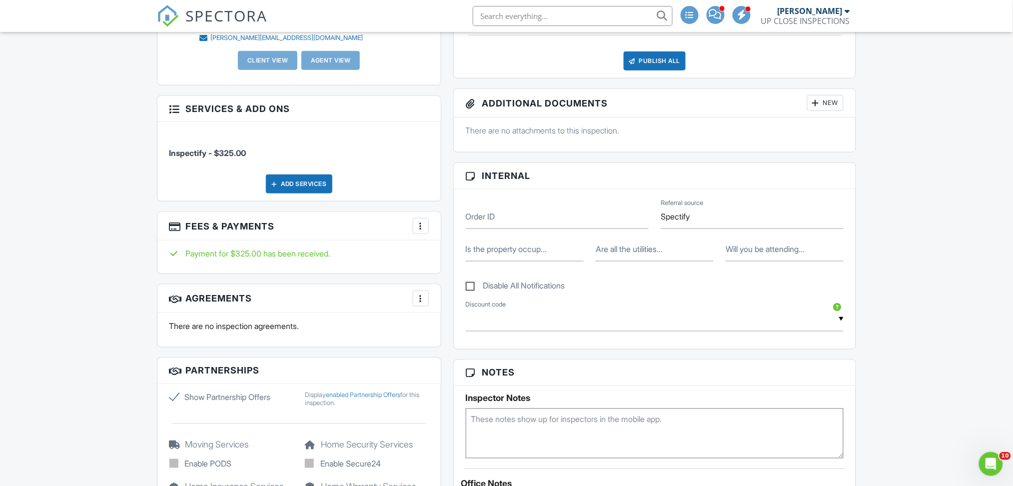
click at [664, 215] on input "Spectify" at bounding box center [752, 216] width 183 height 24
click at [684, 215] on input "Spectify" at bounding box center [752, 216] width 183 height 24
type input "Spectify"
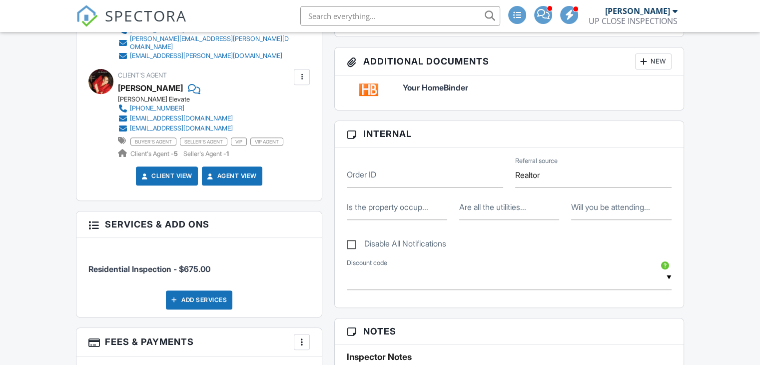
scroll to position [400, 0]
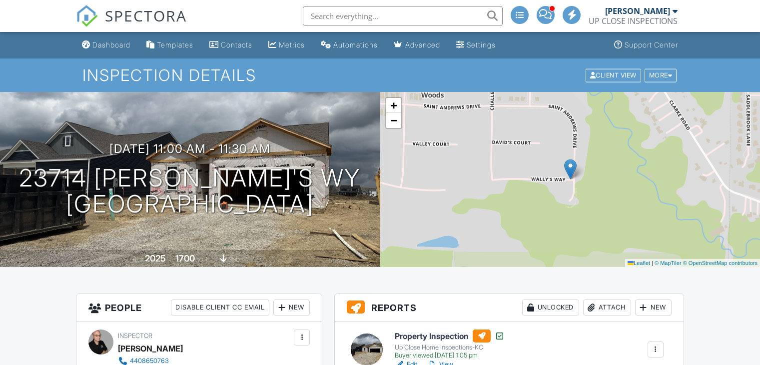
scroll to position [2, 0]
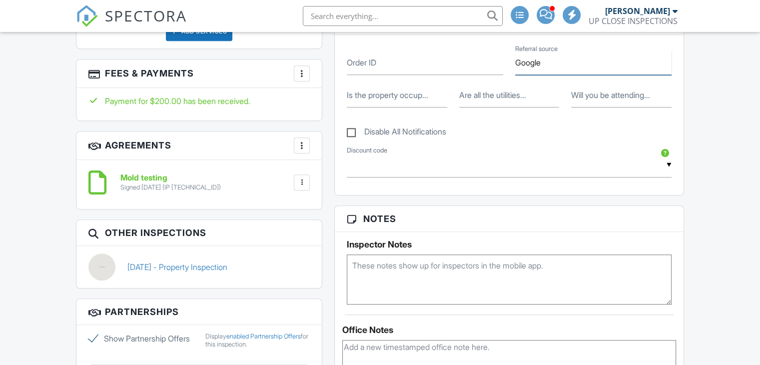
scroll to position [0, 0]
type input "Google"
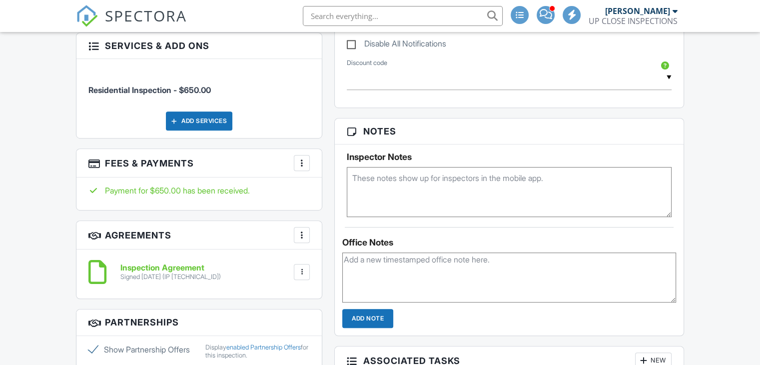
scroll to position [500, 0]
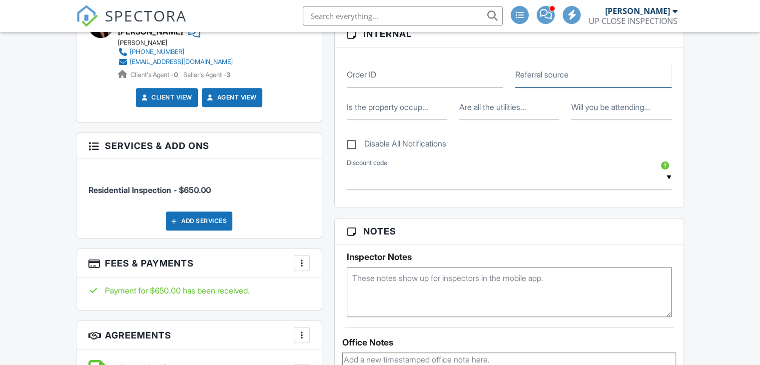
click at [552, 65] on input "Referral source" at bounding box center [593, 75] width 156 height 24
drag, startPoint x: 550, startPoint y: 74, endPoint x: 562, endPoint y: 84, distance: 15.9
click at [550, 74] on input "Referral source" at bounding box center [593, 75] width 156 height 24
type input "Realtor"
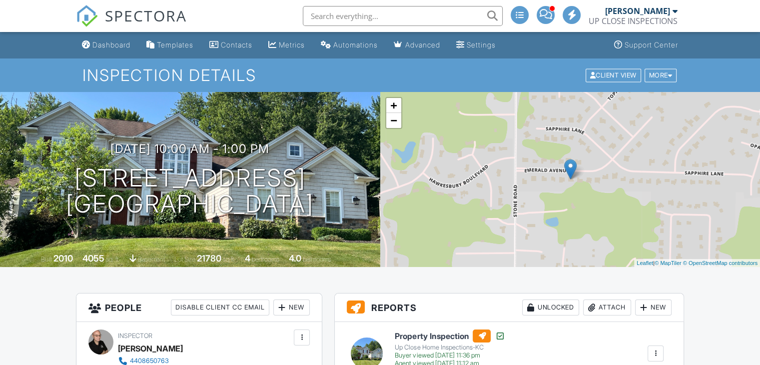
click at [548, 183] on div "+ − Leaflet | © MapTiler © OpenStreetMap contributors" at bounding box center [570, 179] width 380 height 175
click at [548, 179] on div "+ − Leaflet | © MapTiler © OpenStreetMap contributors" at bounding box center [570, 179] width 380 height 175
click at [551, 175] on div "+ − Leaflet | © MapTiler © OpenStreetMap contributors" at bounding box center [570, 179] width 380 height 175
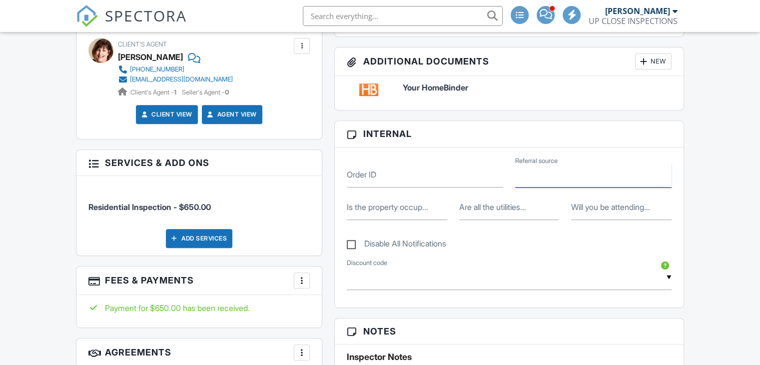
type input "Realtor"
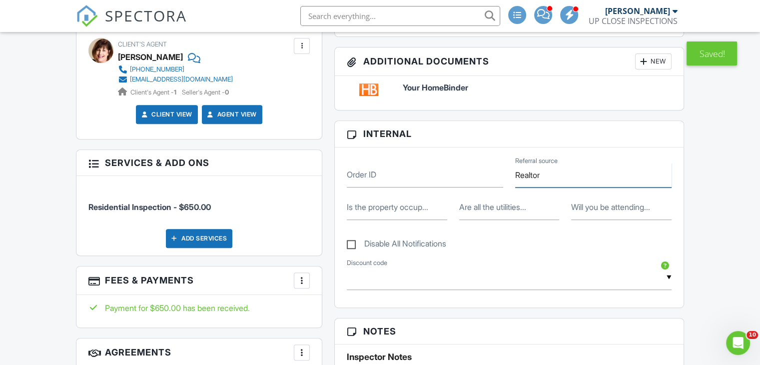
scroll to position [0, 0]
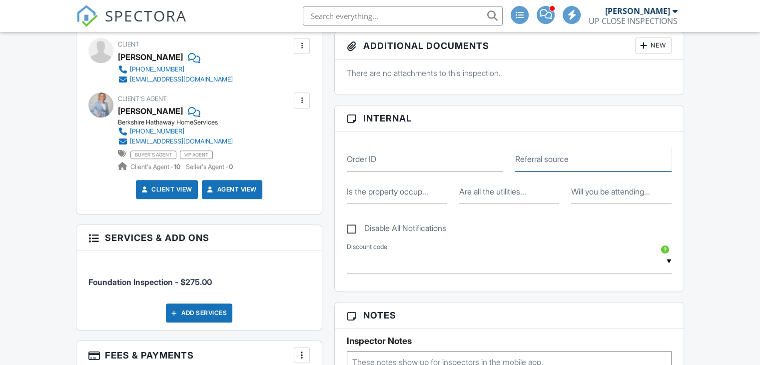
click at [574, 158] on input "Referral source" at bounding box center [593, 159] width 156 height 24
type input "Realtor"
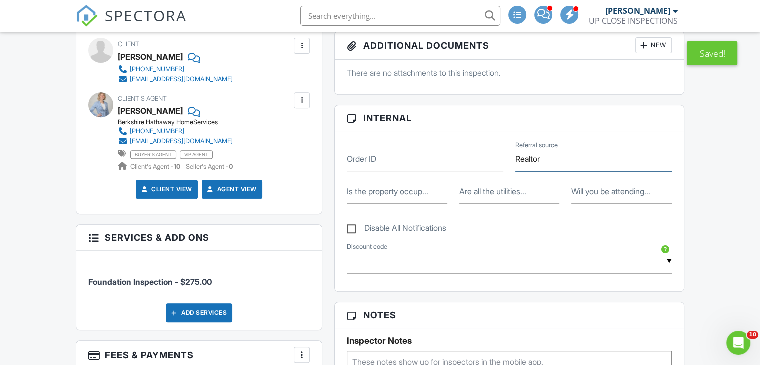
scroll to position [0, 0]
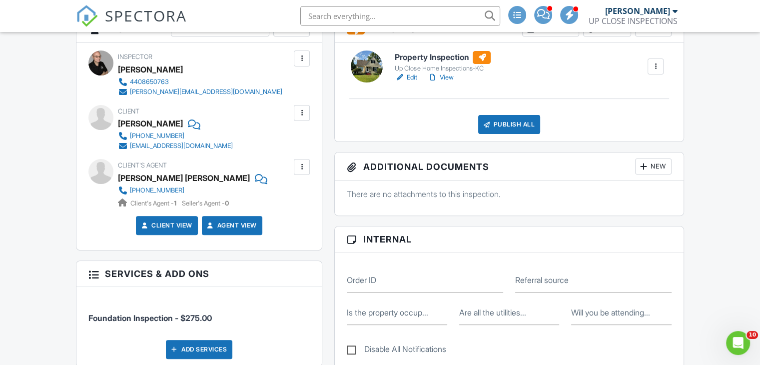
scroll to position [350, 0]
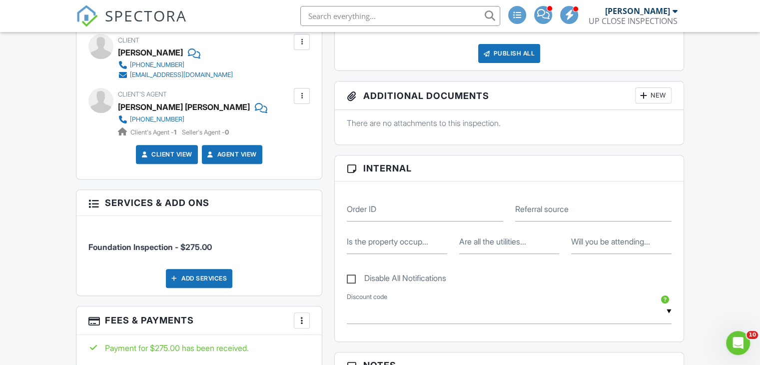
click at [555, 189] on div "Order ID Referral source" at bounding box center [509, 205] width 337 height 32
click at [556, 206] on label "Referral source" at bounding box center [541, 208] width 53 height 11
click at [556, 206] on input "Referral source" at bounding box center [593, 209] width 156 height 24
type input "Google"
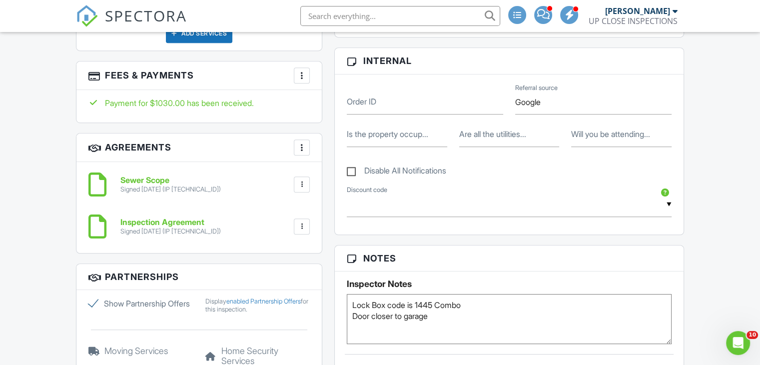
scroll to position [500, 0]
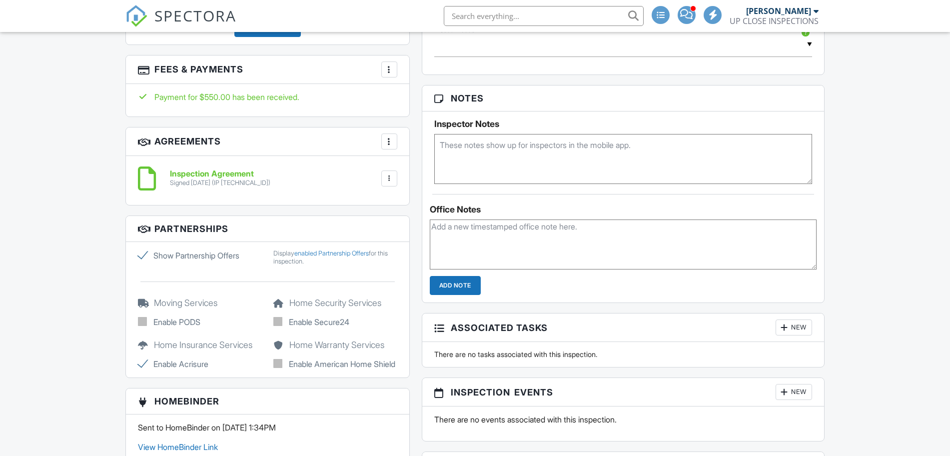
scroll to position [250, 0]
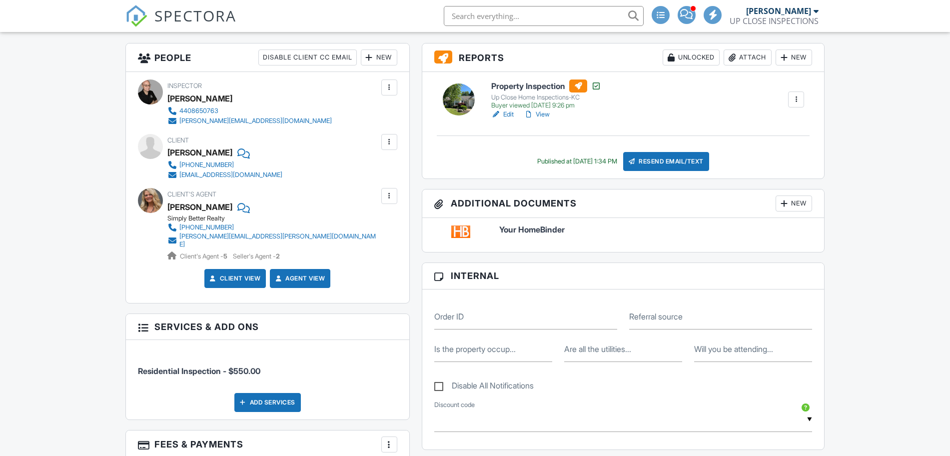
click at [683, 313] on label "Referral source" at bounding box center [655, 316] width 53 height 11
click at [684, 313] on input "Referral source" at bounding box center [720, 317] width 183 height 24
paste input "Realtor"
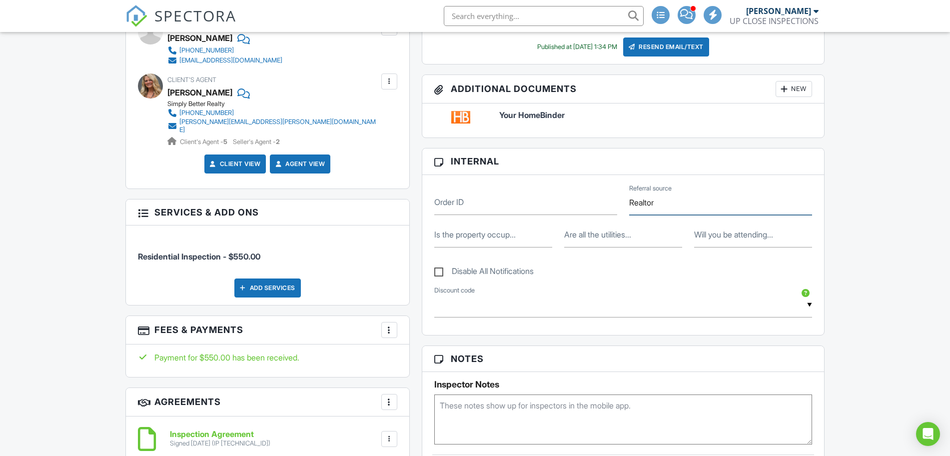
scroll to position [812, 0]
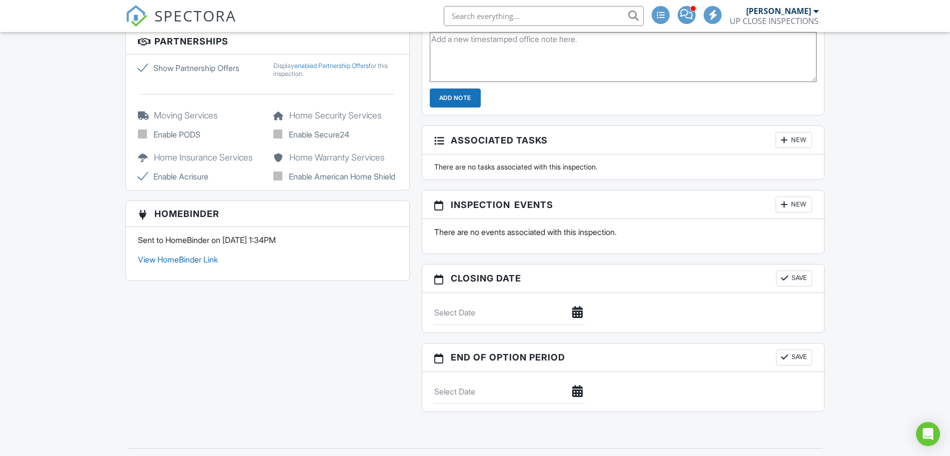
type input "Realtor"
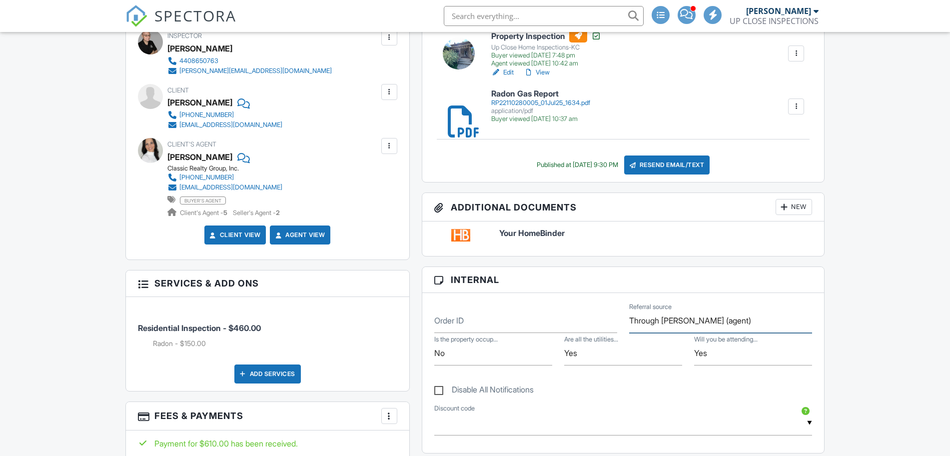
click at [688, 319] on input "Through Angela Foster (agent)" at bounding box center [720, 320] width 183 height 24
type input "Realtor"
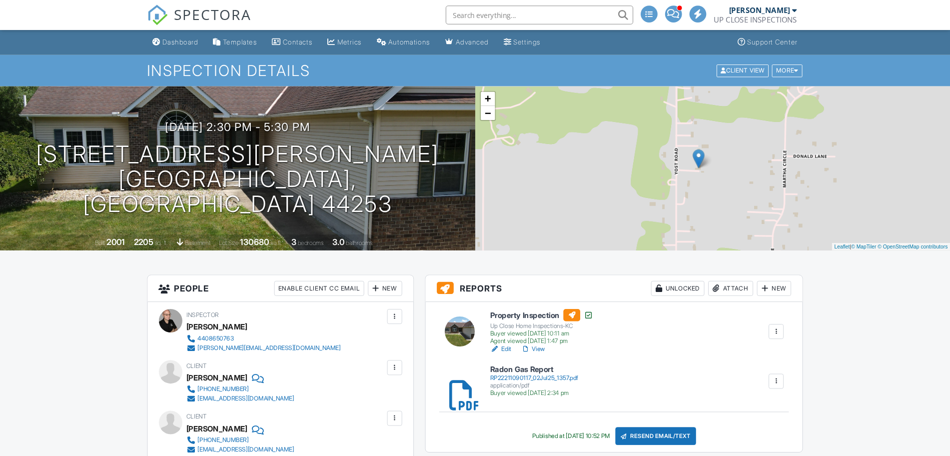
scroll to position [166, 0]
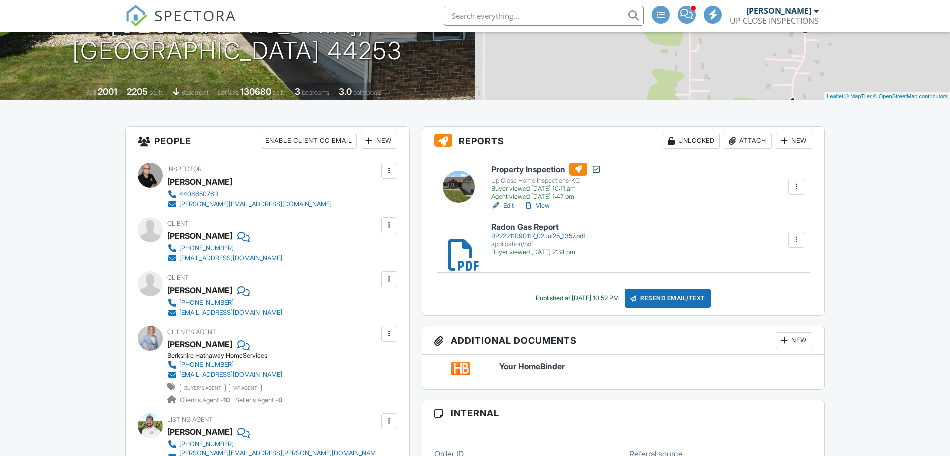
click at [701, 442] on input "Referral source" at bounding box center [720, 454] width 183 height 24
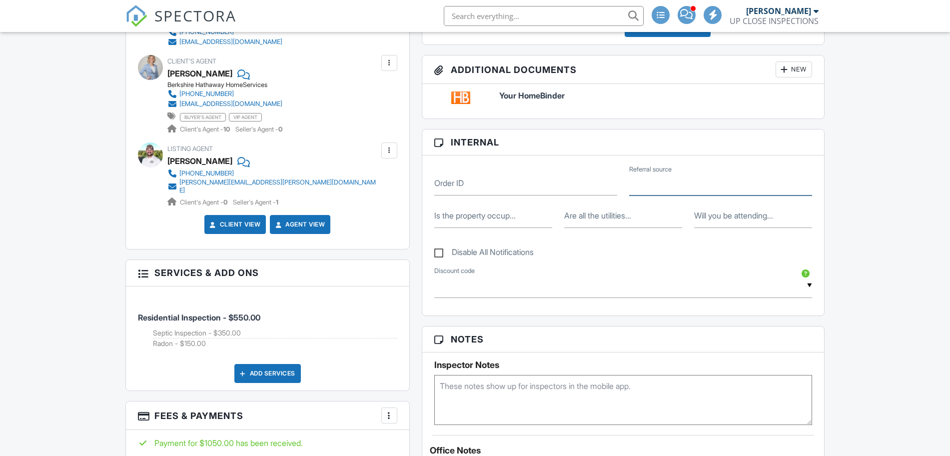
paste input "Realtor"
type input "Realtor"
